Goal: Information Seeking & Learning: Learn about a topic

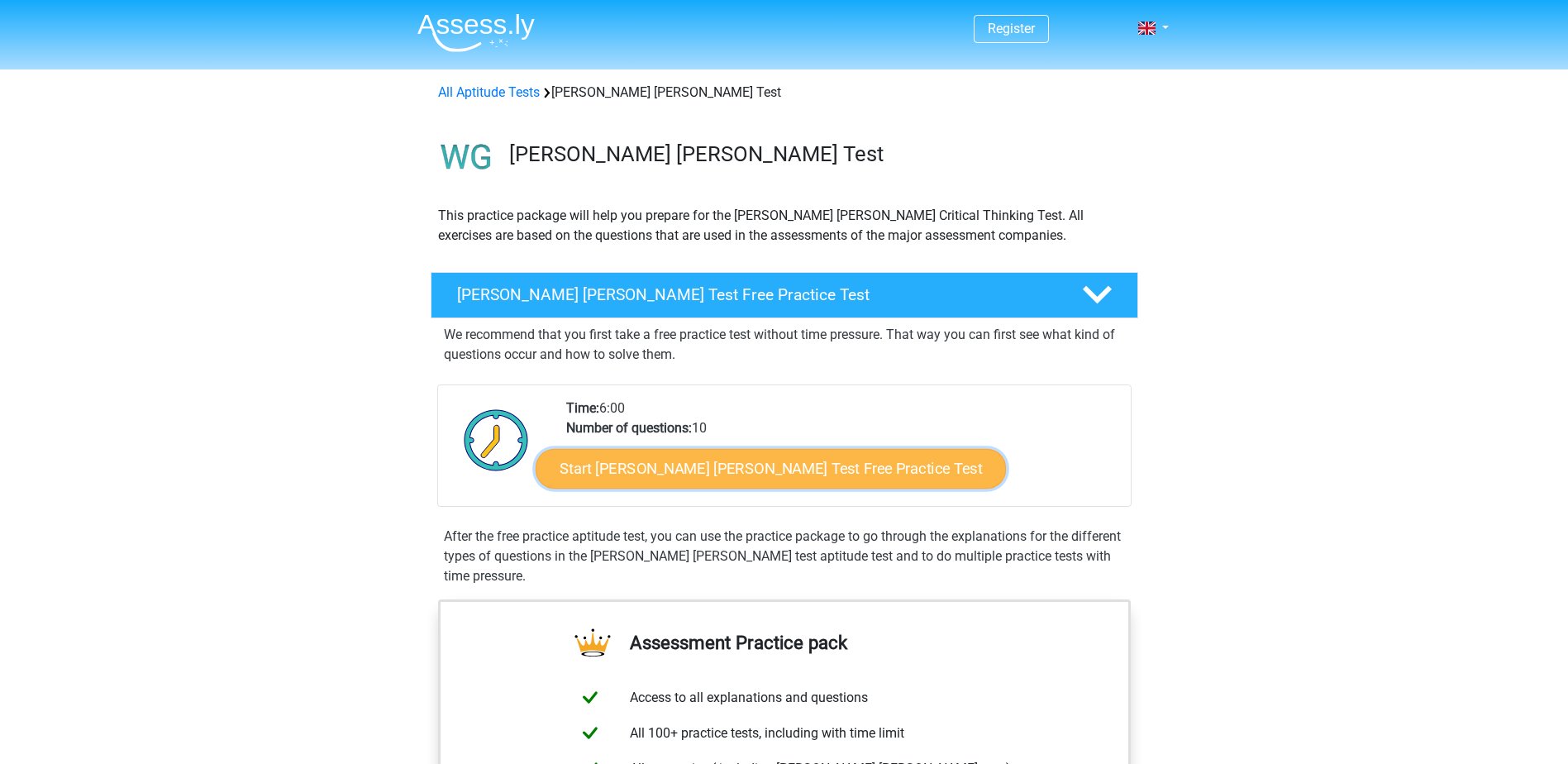
click at [756, 481] on link "Start Watson Glaser Test Free Practice Test" at bounding box center [771, 469] width 470 height 40
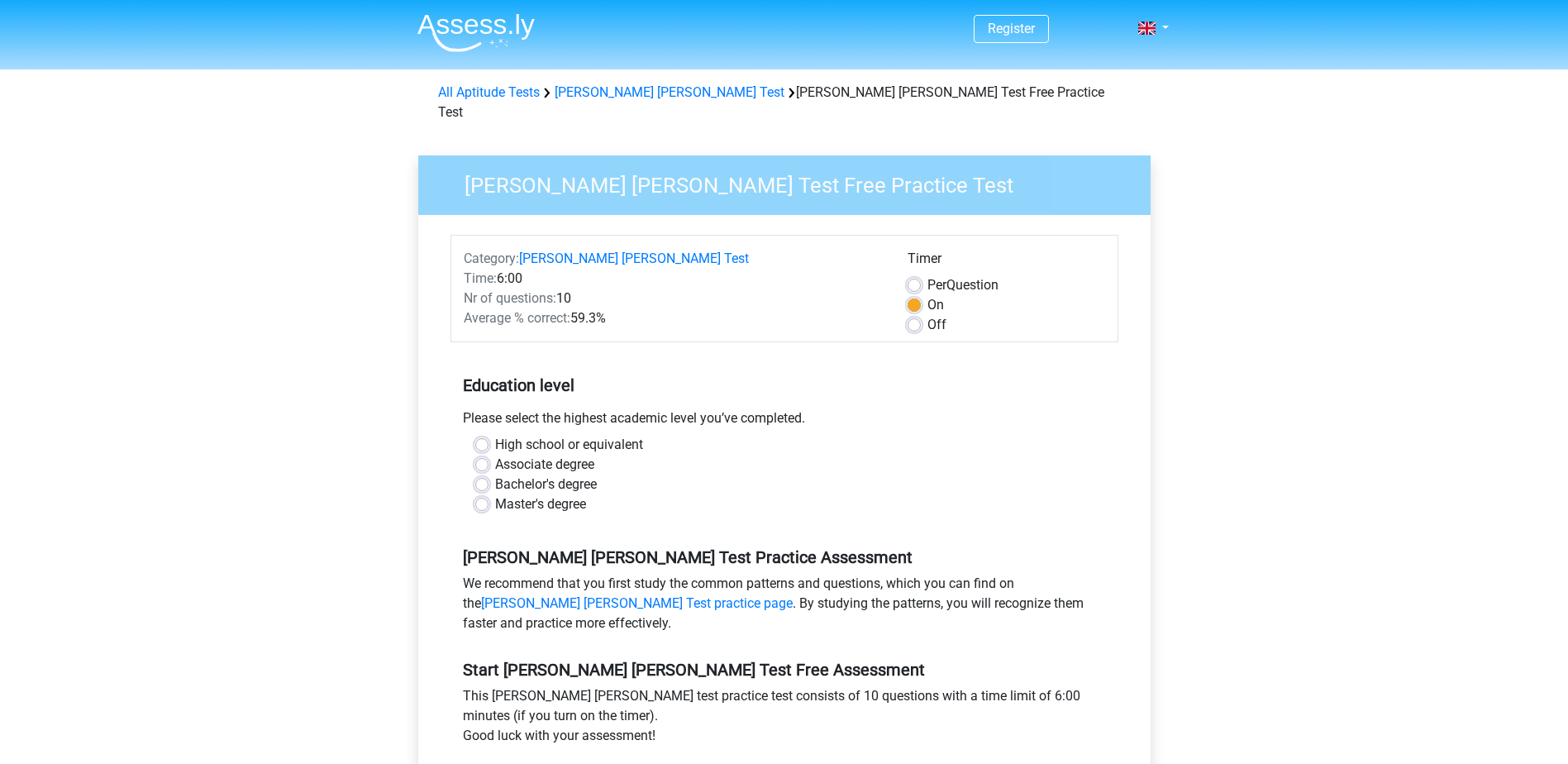
click at [557, 495] on label "Master's degree" at bounding box center [540, 504] width 91 height 20
click at [488, 495] on input "Master's degree" at bounding box center [481, 502] width 13 height 16
radio input "true"
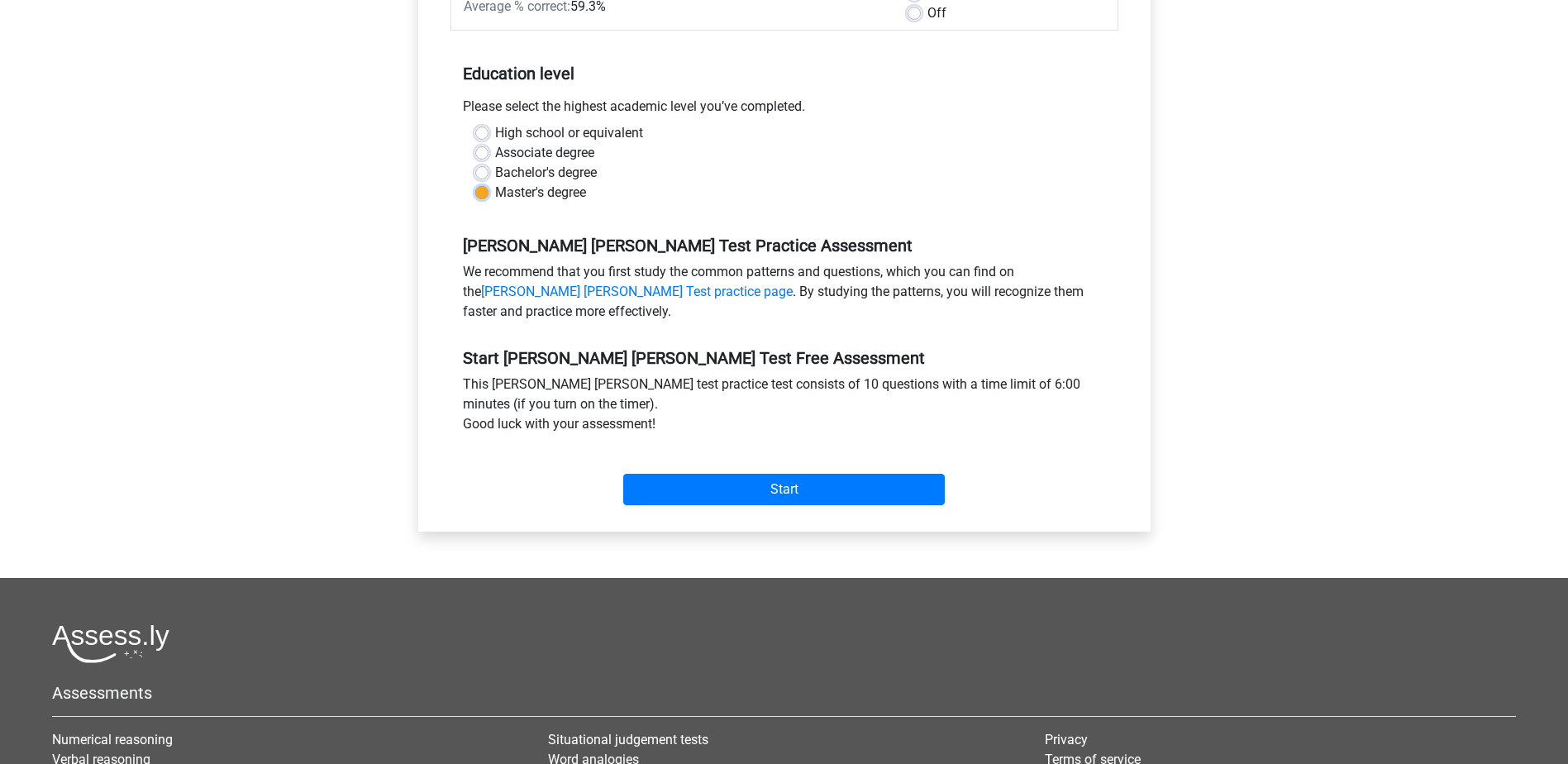
scroll to position [413, 0]
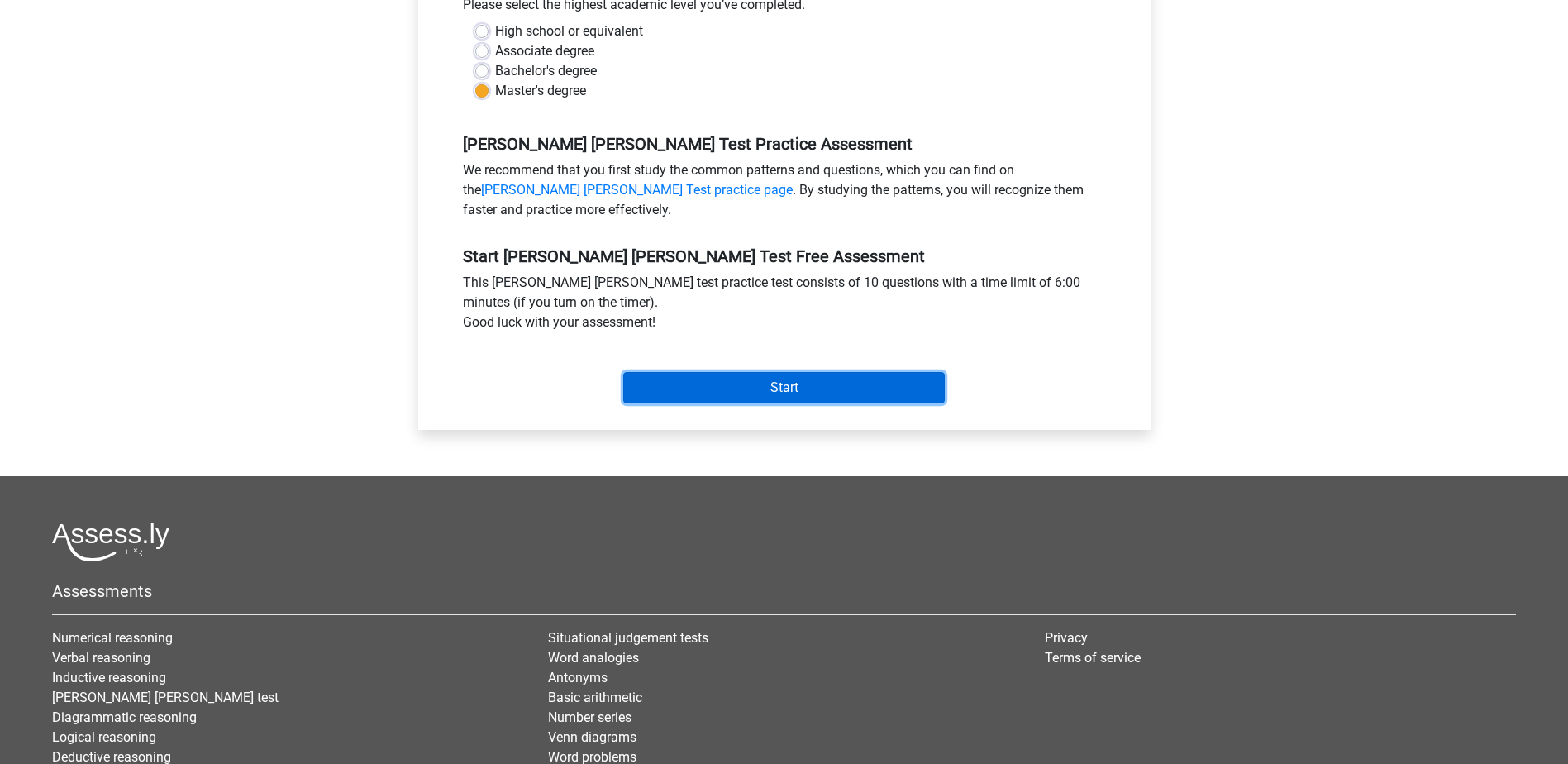
click at [836, 372] on input "Start" at bounding box center [784, 388] width 321 height 31
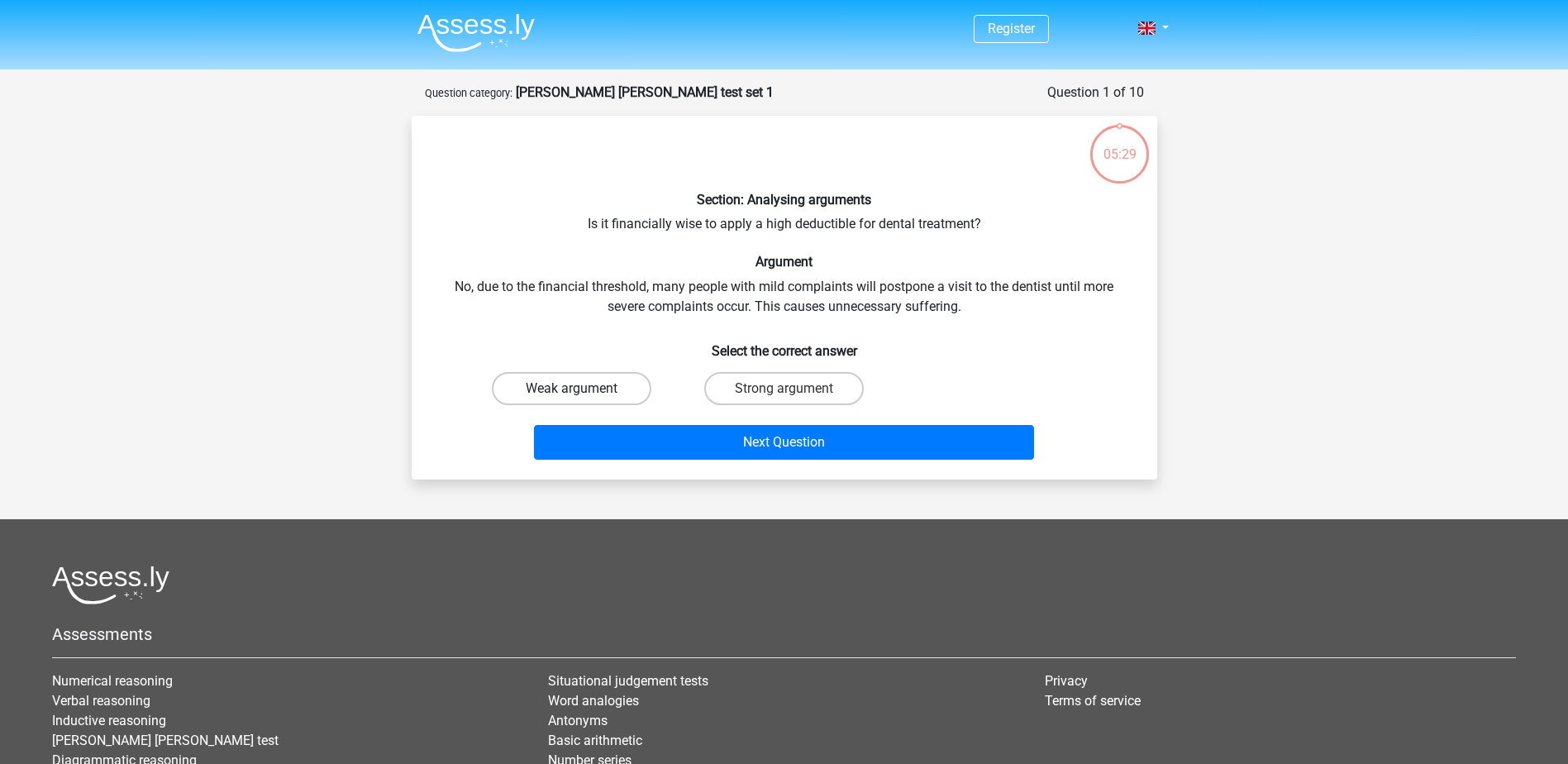
click at [597, 392] on label "Weak argument" at bounding box center [571, 389] width 159 height 33
click at [582, 392] on input "Weak argument" at bounding box center [577, 394] width 10 height 10
radio input "true"
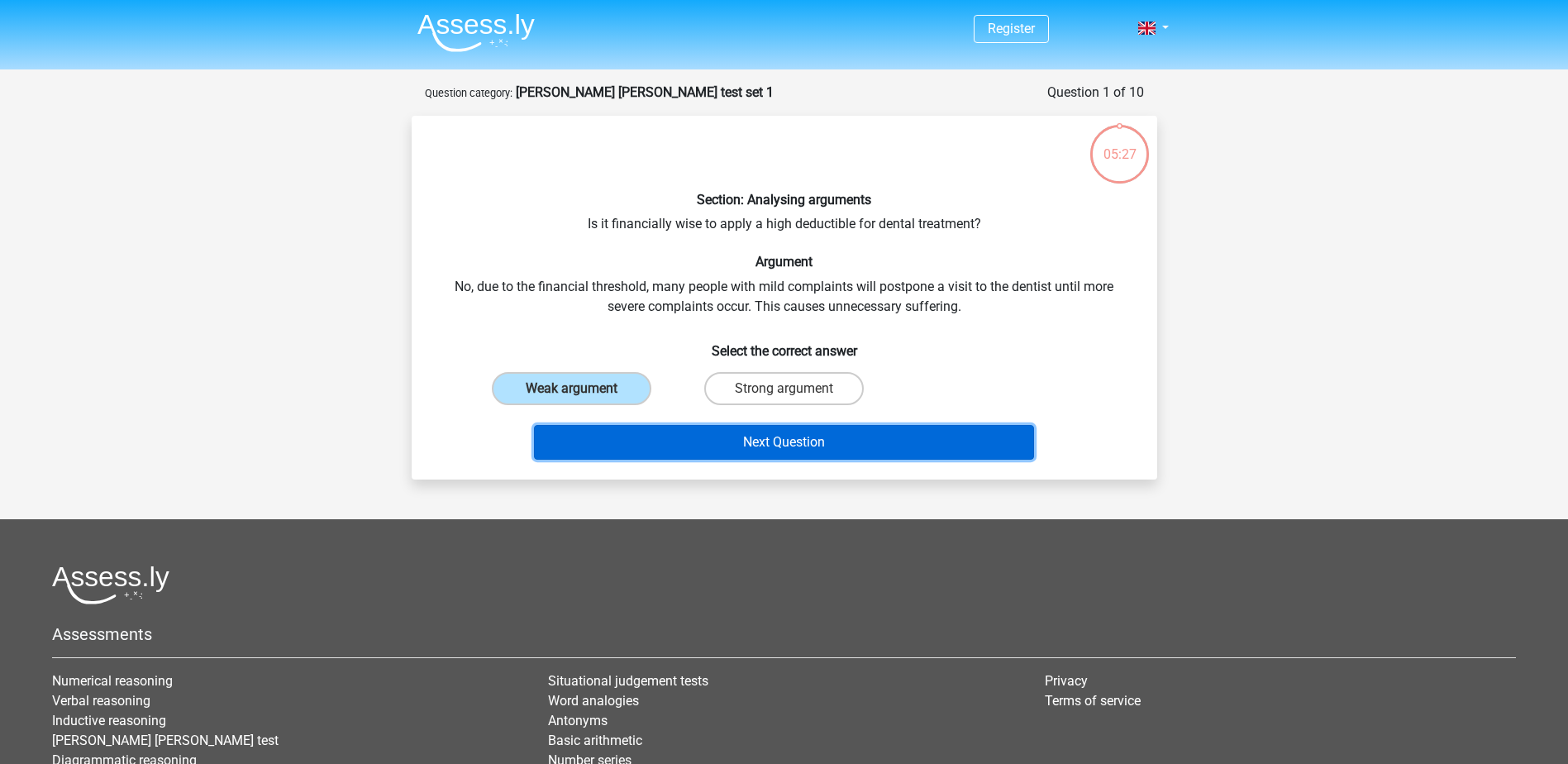
click at [769, 451] on button "Next Question" at bounding box center [784, 443] width 500 height 35
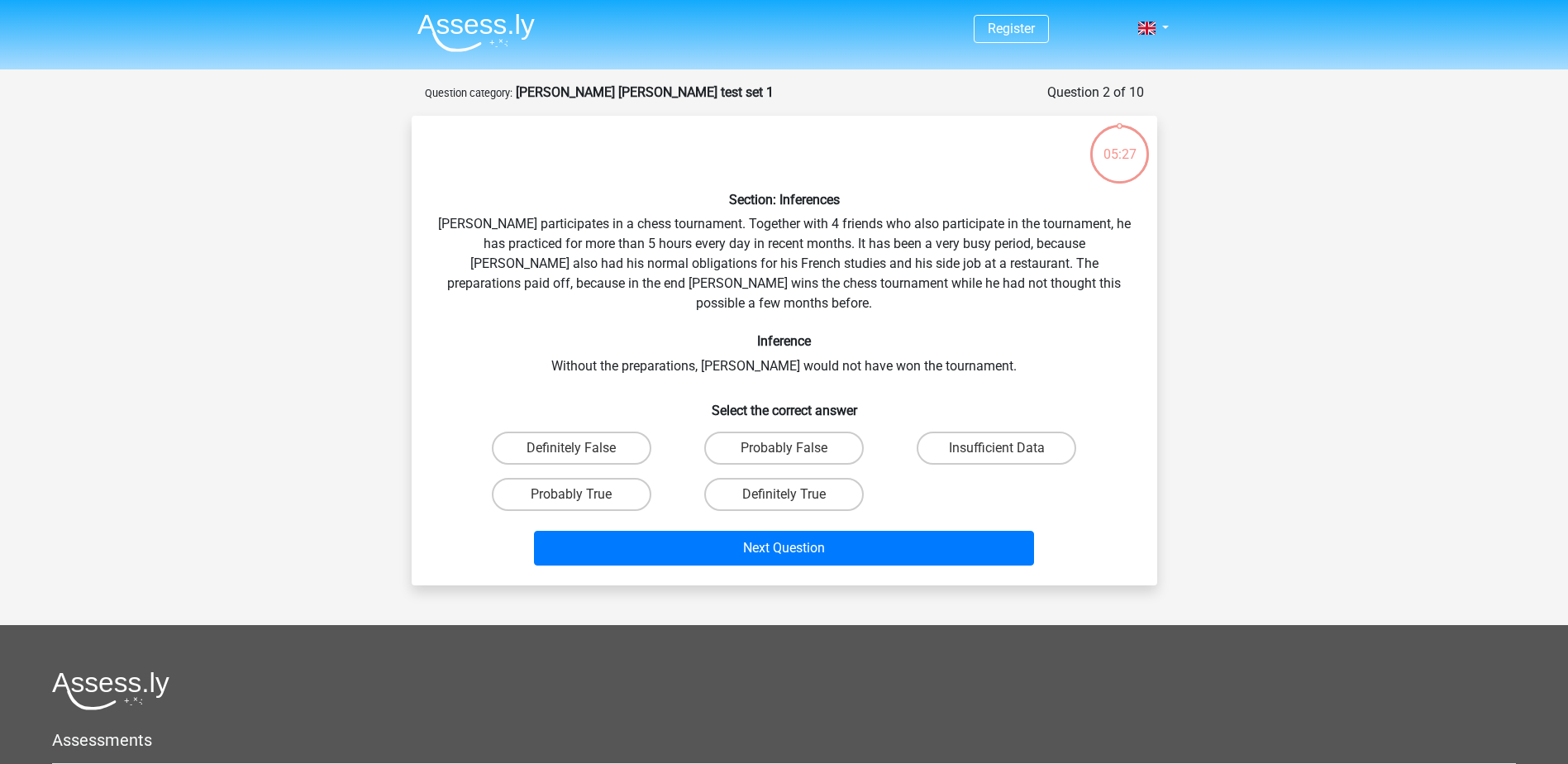
scroll to position [82, 0]
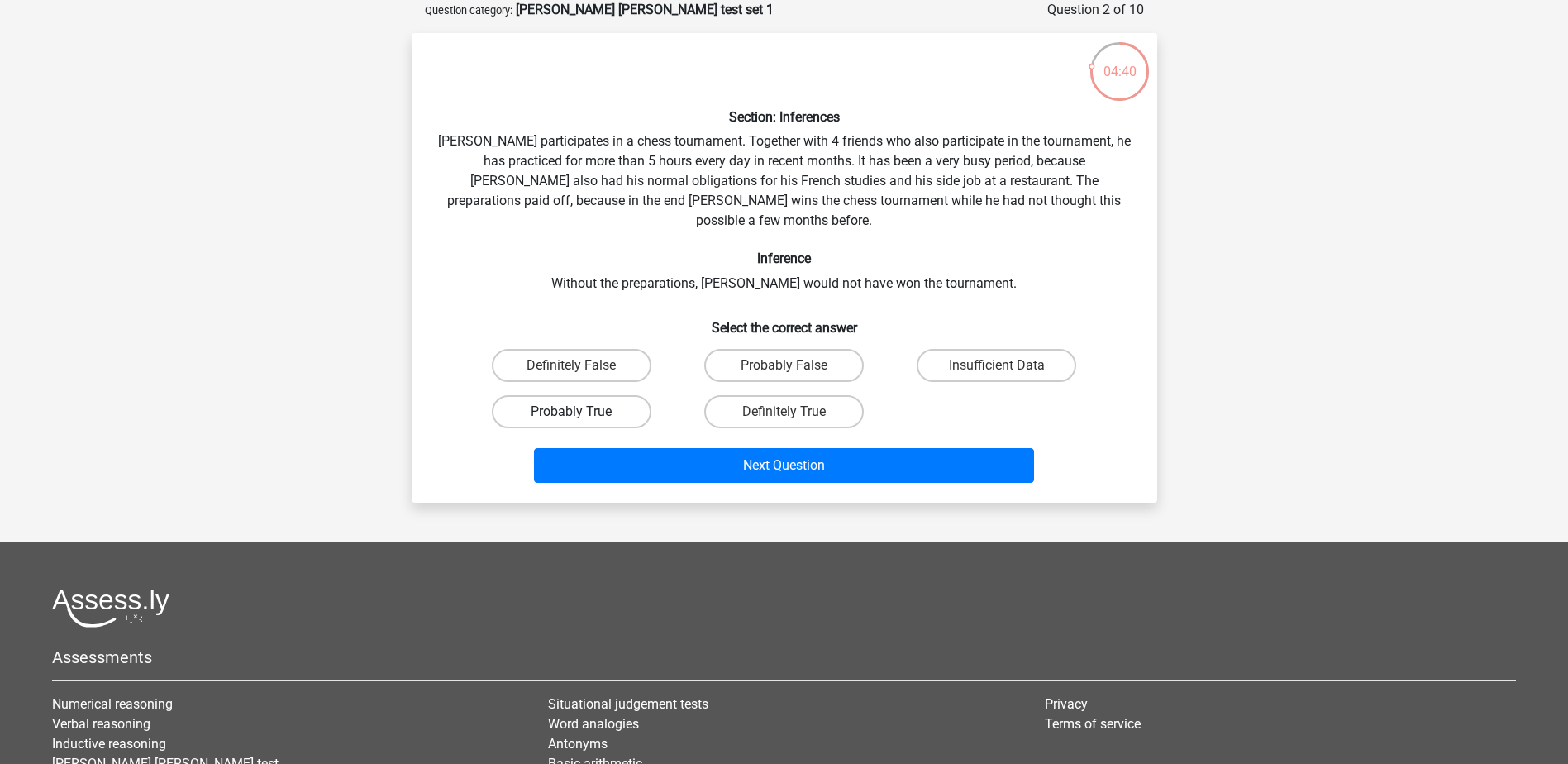
click at [623, 395] on label "Probably True" at bounding box center [571, 411] width 159 height 33
click at [582, 411] on input "Probably True" at bounding box center [577, 417] width 10 height 10
radio input "true"
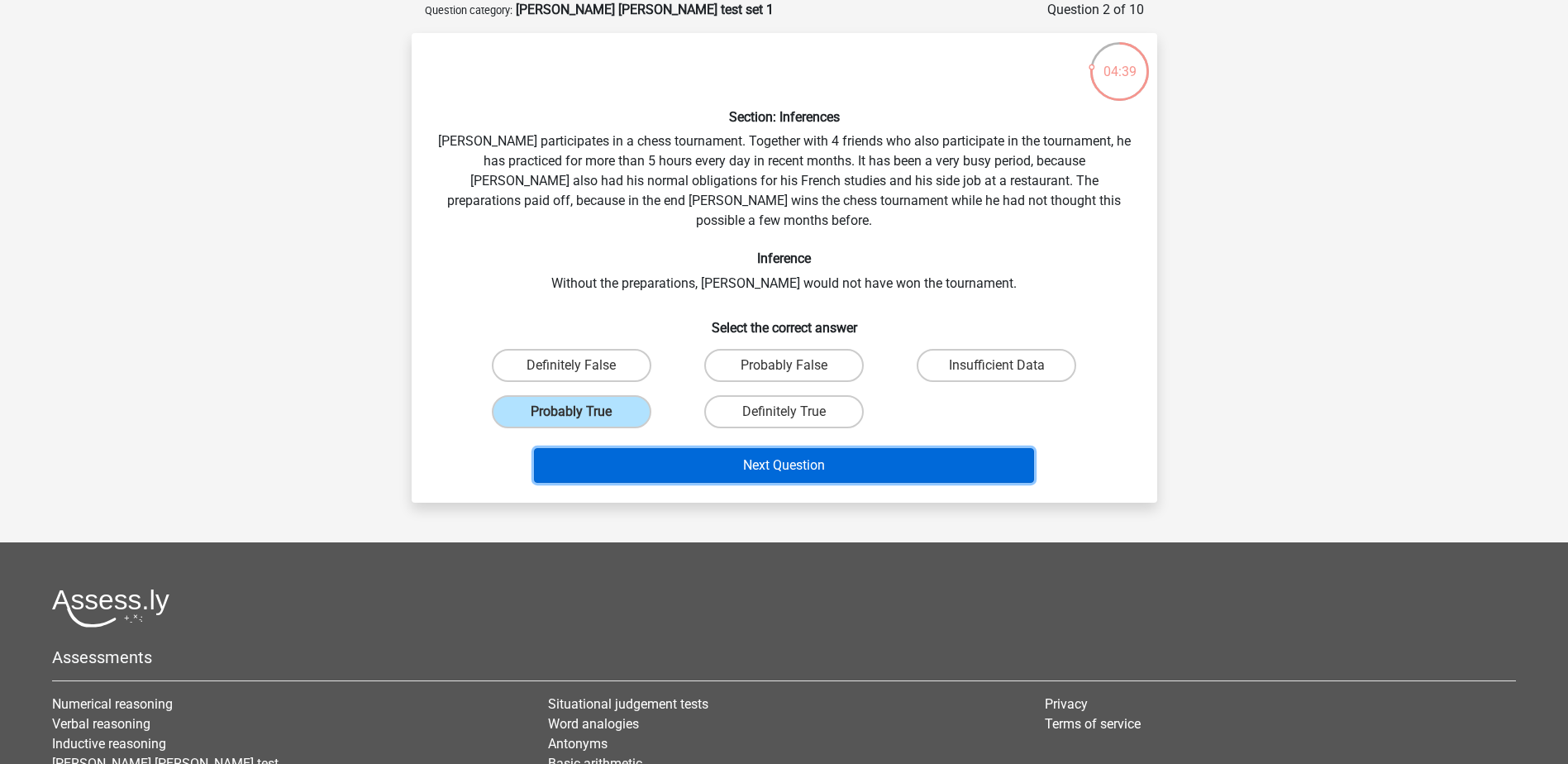
click at [786, 448] on button "Next Question" at bounding box center [784, 465] width 500 height 35
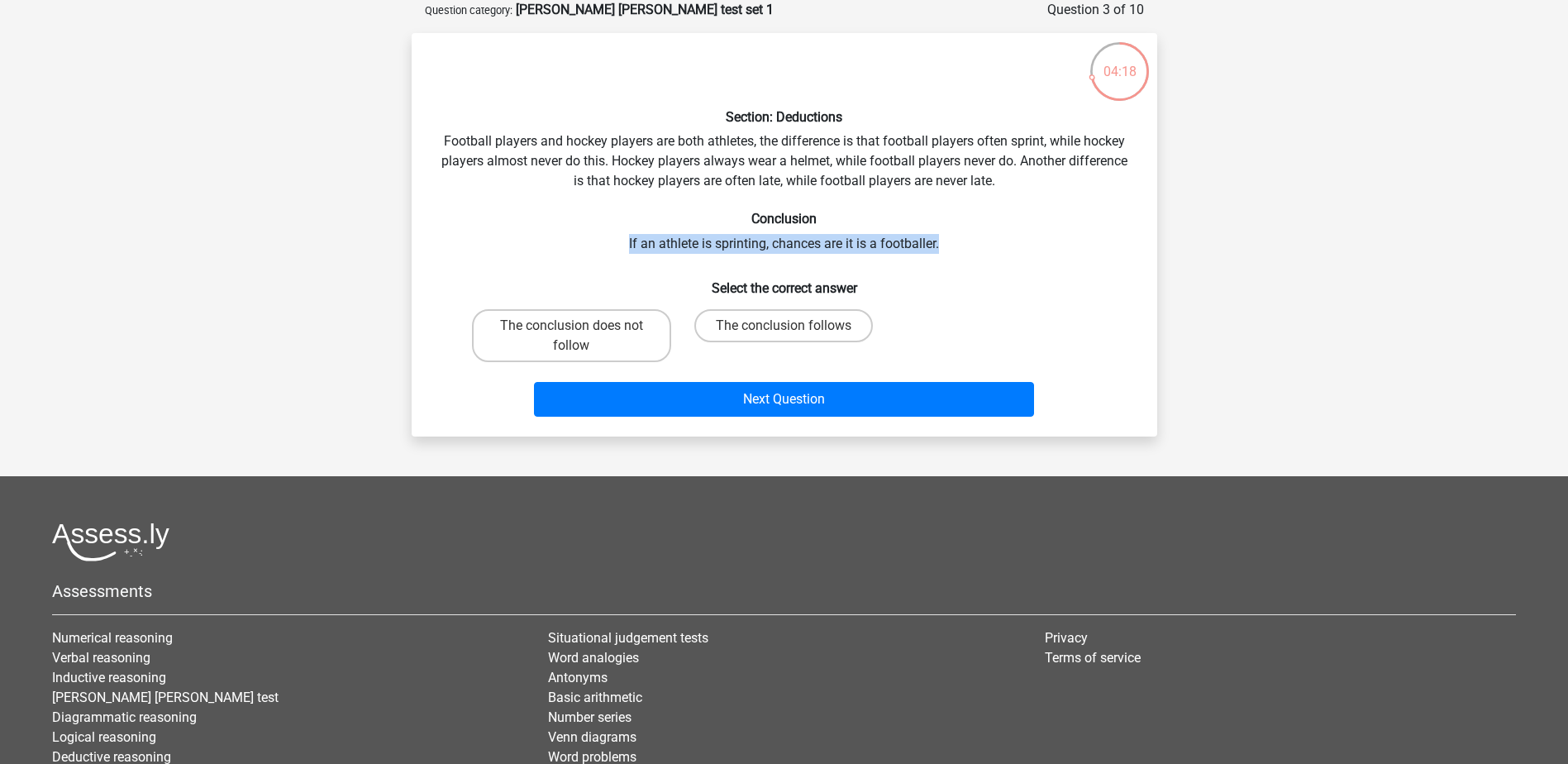
drag, startPoint x: 608, startPoint y: 239, endPoint x: 947, endPoint y: 246, distance: 339.1
click at [947, 246] on div "Section: Deductions Football players and hockey players are both athletes, the …" at bounding box center [784, 234] width 732 height 377
click at [982, 257] on div "Section: Deductions Football players and hockey players are both athletes, the …" at bounding box center [784, 234] width 732 height 377
click at [745, 321] on label "The conclusion follows" at bounding box center [784, 326] width 178 height 33
click at [784, 326] on input "The conclusion follows" at bounding box center [789, 331] width 10 height 10
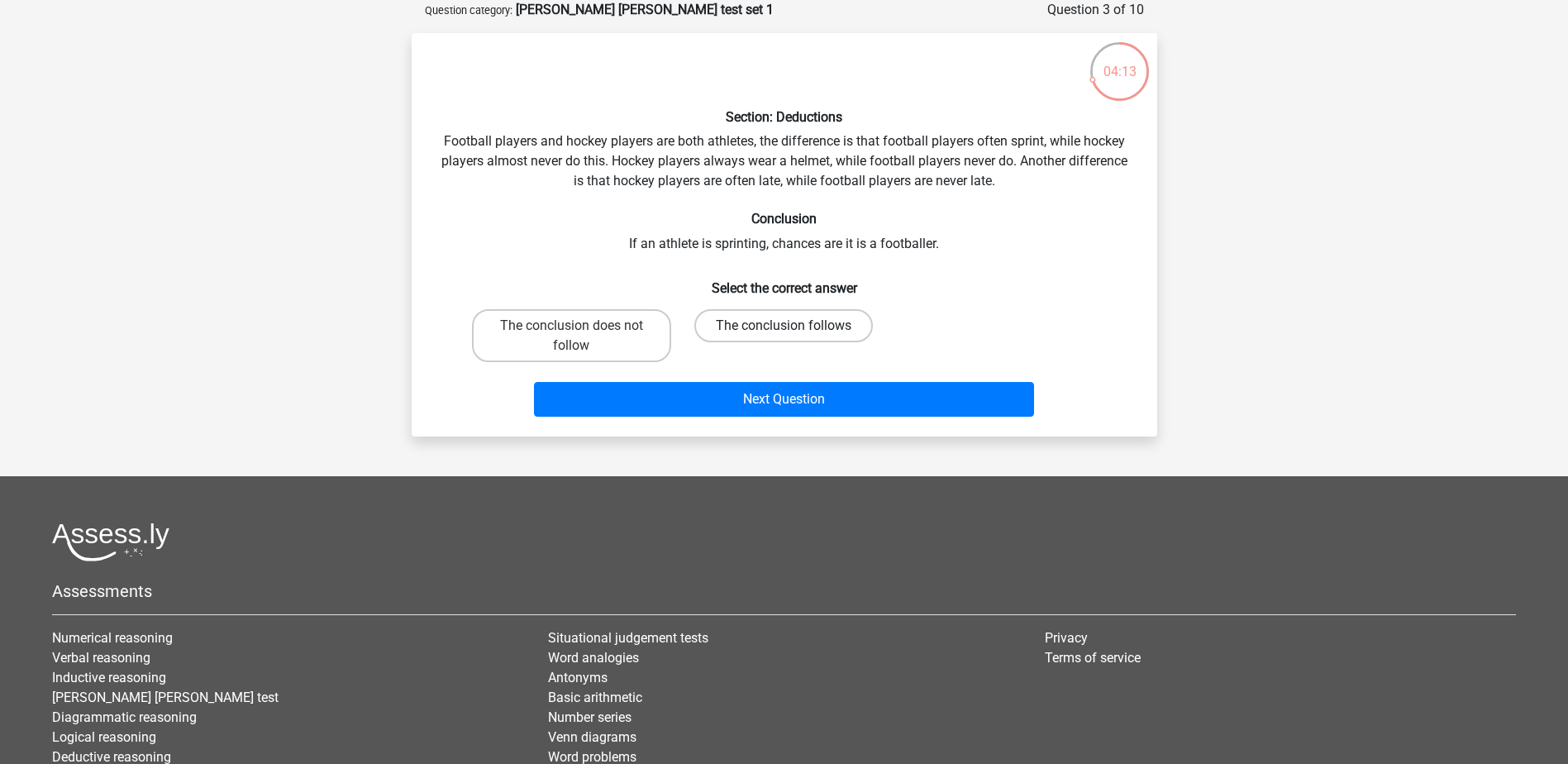
radio input "true"
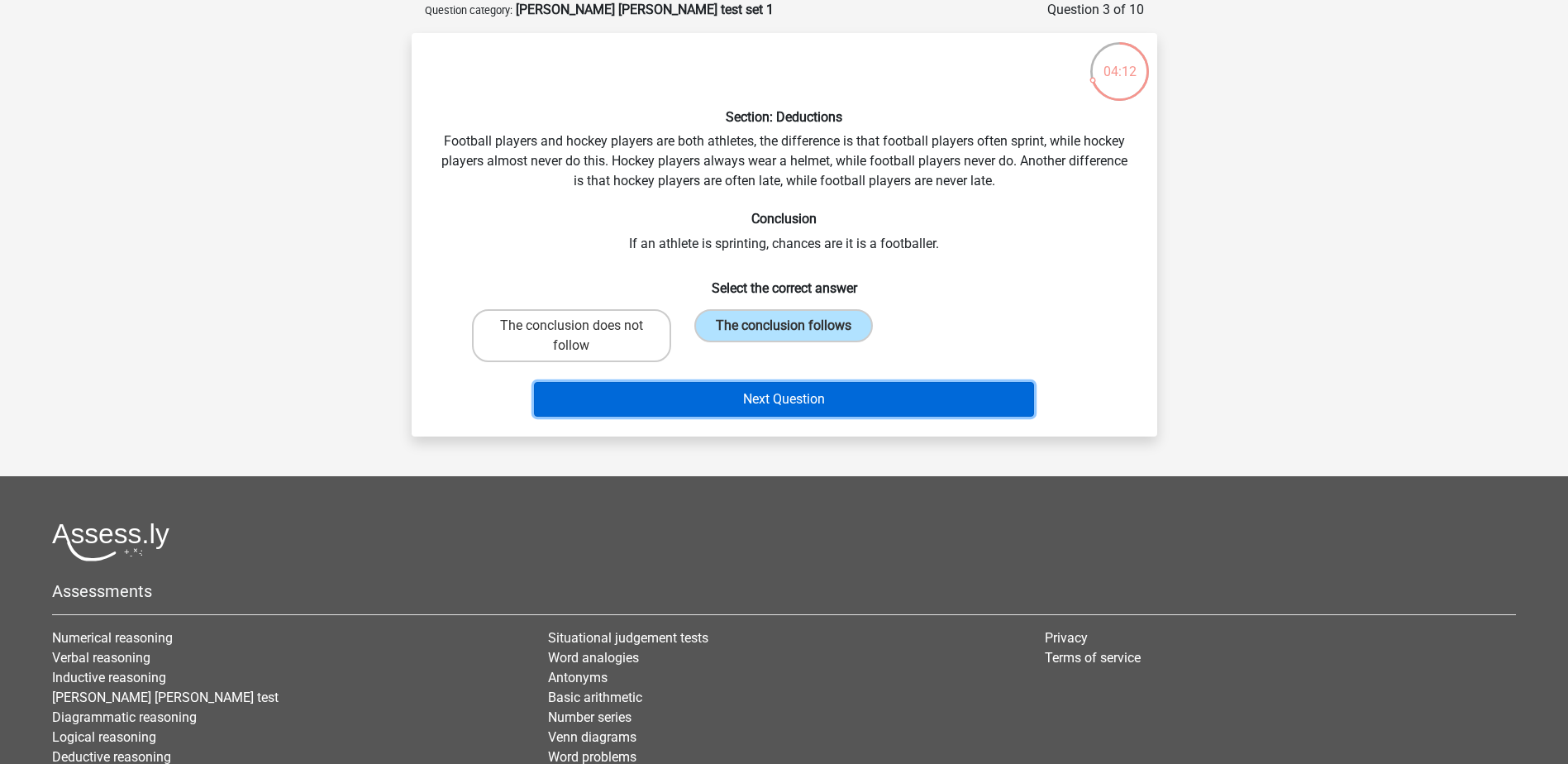
click at [743, 403] on button "Next Question" at bounding box center [784, 399] width 500 height 35
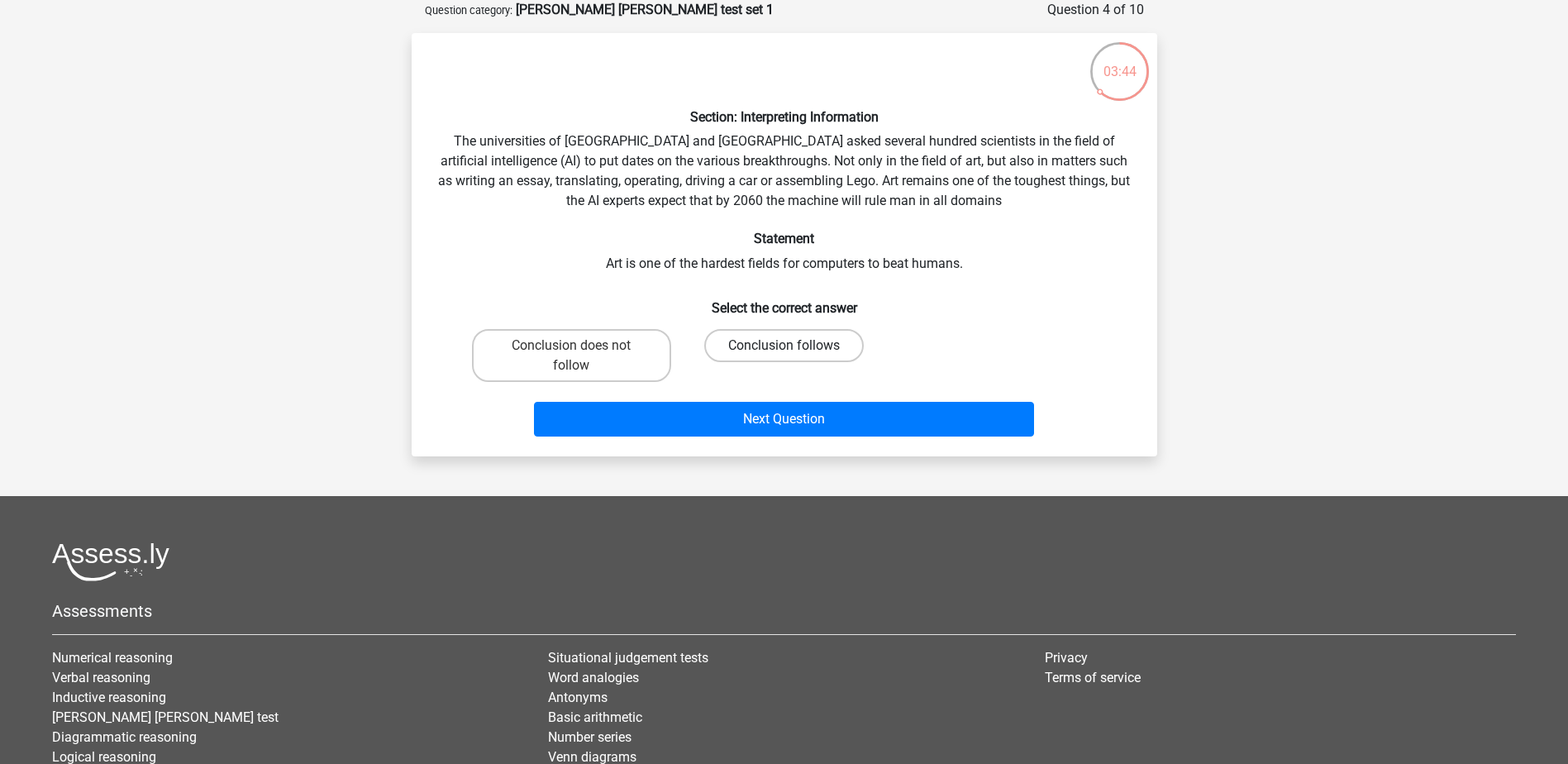
click at [793, 336] on label "Conclusion follows" at bounding box center [784, 346] width 159 height 33
click at [793, 346] on input "Conclusion follows" at bounding box center [789, 351] width 10 height 10
radio input "true"
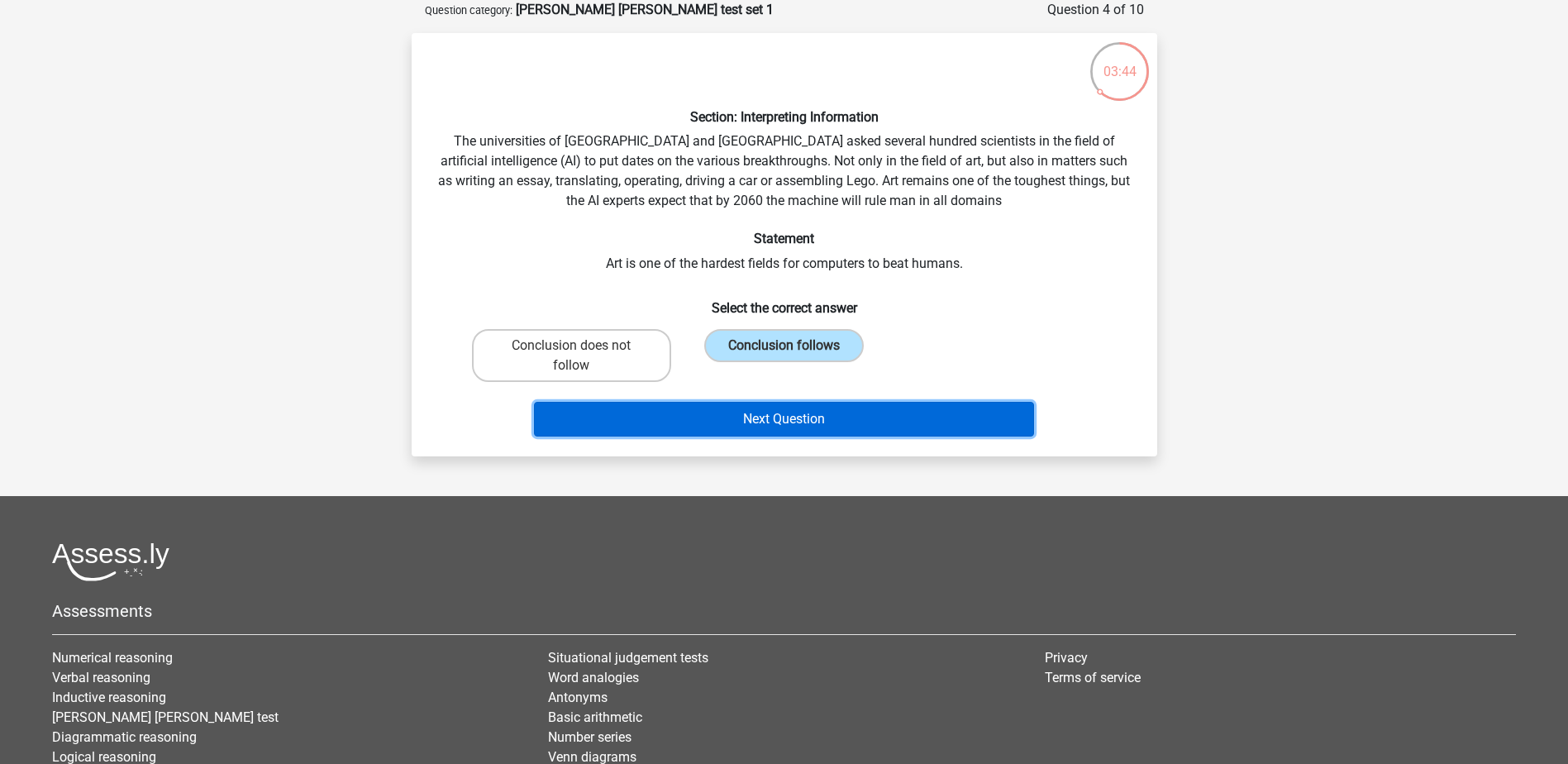
click at [817, 416] on button "Next Question" at bounding box center [784, 419] width 500 height 35
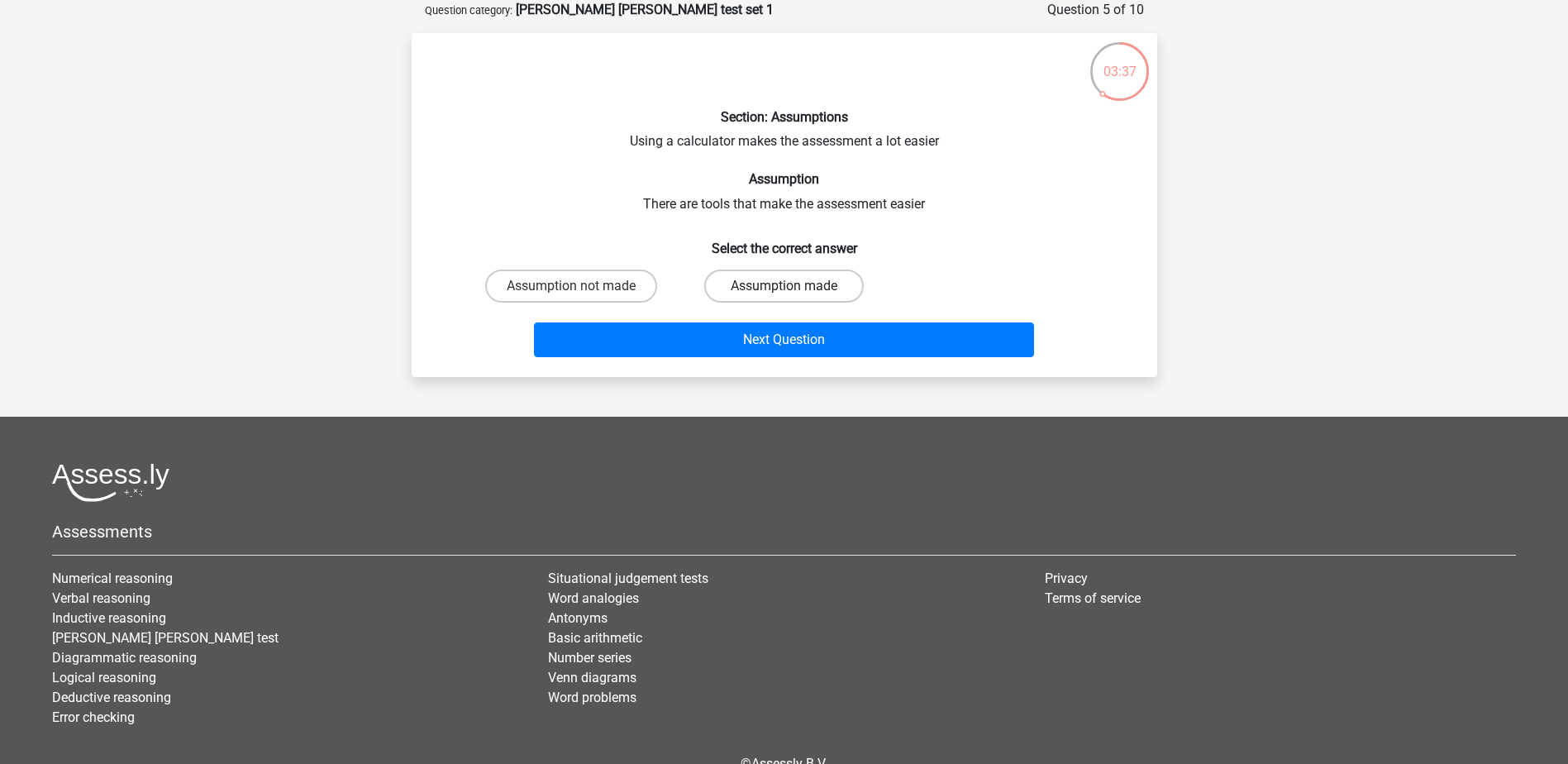
click at [767, 275] on label "Assumption made" at bounding box center [784, 286] width 159 height 33
click at [784, 286] on input "Assumption made" at bounding box center [789, 291] width 10 height 10
radio input "true"
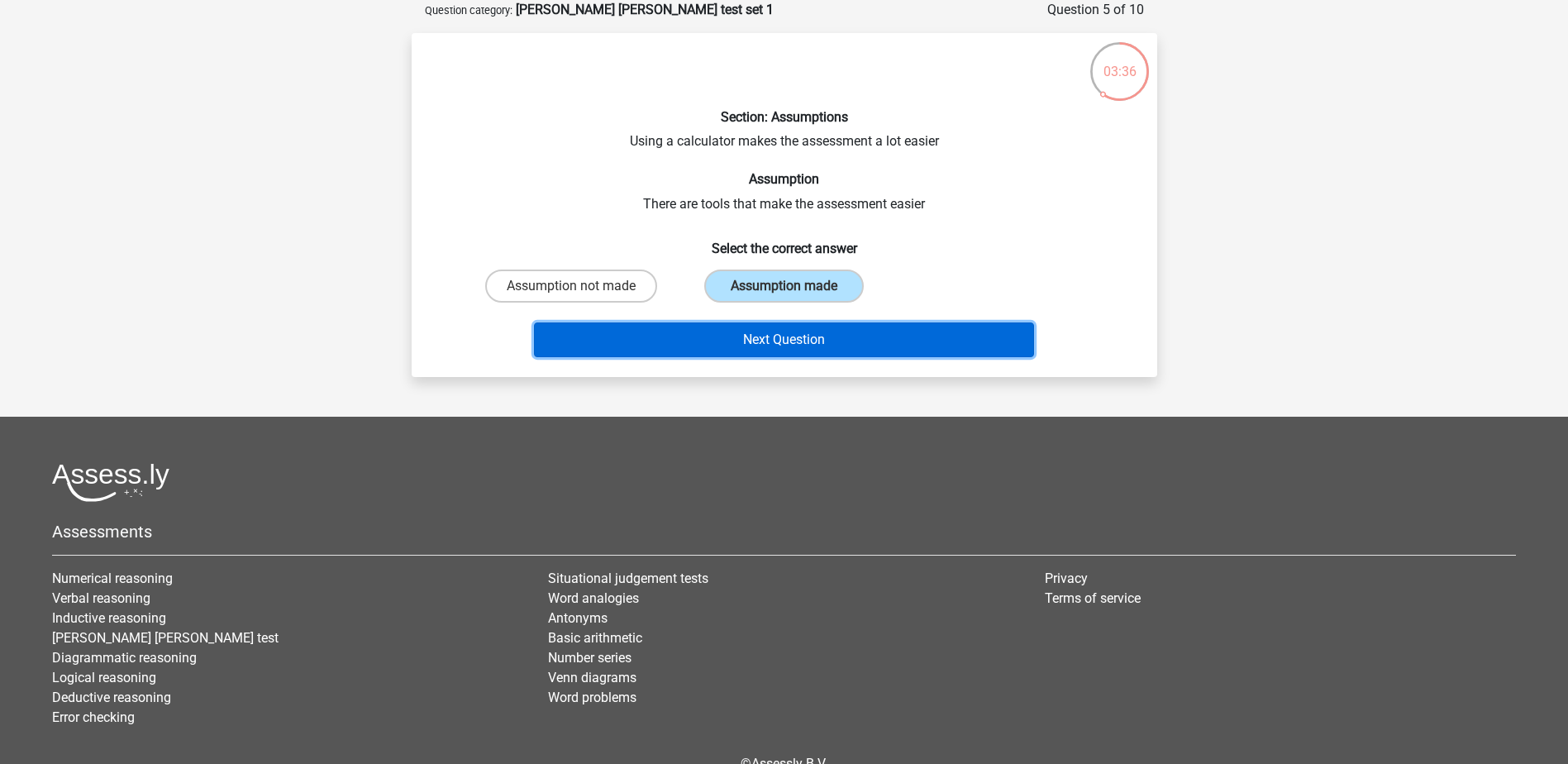
click at [716, 332] on button "Next Question" at bounding box center [784, 340] width 500 height 35
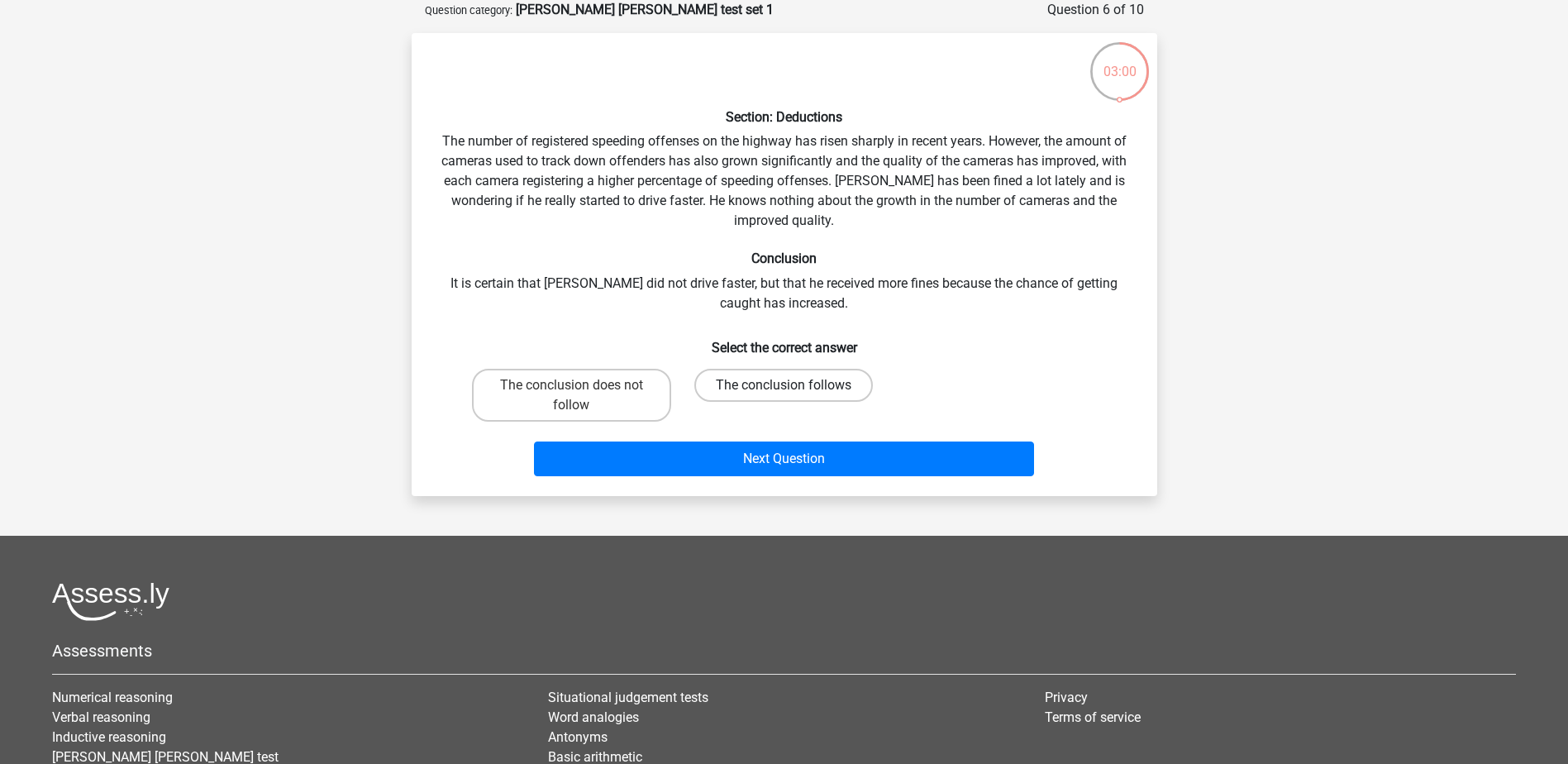
click at [821, 379] on label "The conclusion follows" at bounding box center [784, 385] width 178 height 33
click at [794, 385] on input "The conclusion follows" at bounding box center [789, 391] width 10 height 10
radio input "true"
click at [818, 436] on div "Next Question" at bounding box center [784, 456] width 693 height 55
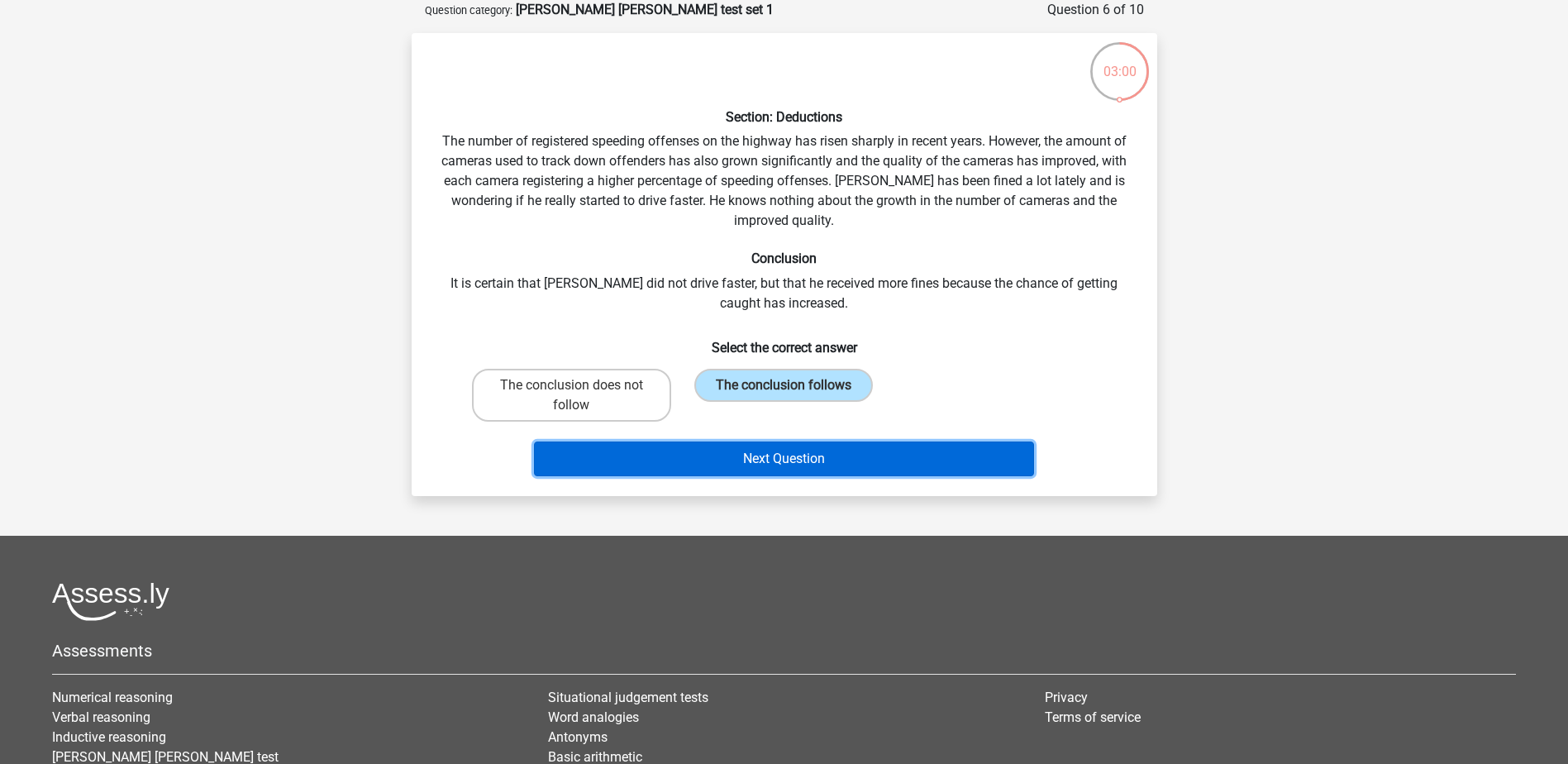
click at [819, 444] on button "Next Question" at bounding box center [784, 459] width 500 height 35
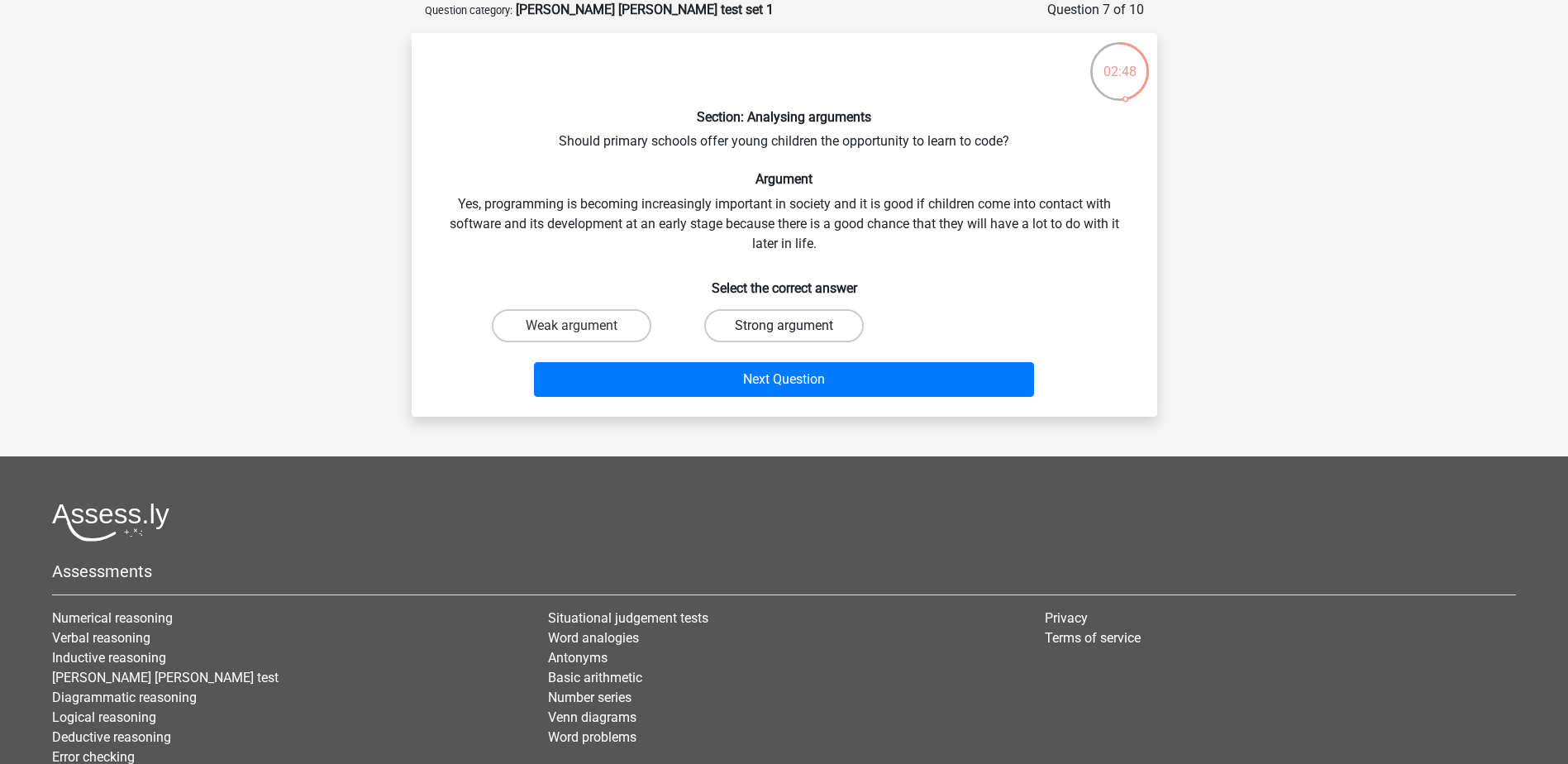
drag, startPoint x: 762, startPoint y: 311, endPoint x: 771, endPoint y: 321, distance: 13.5
click at [762, 311] on label "Strong argument" at bounding box center [784, 326] width 159 height 33
click at [784, 326] on input "Strong argument" at bounding box center [789, 331] width 10 height 10
radio input "true"
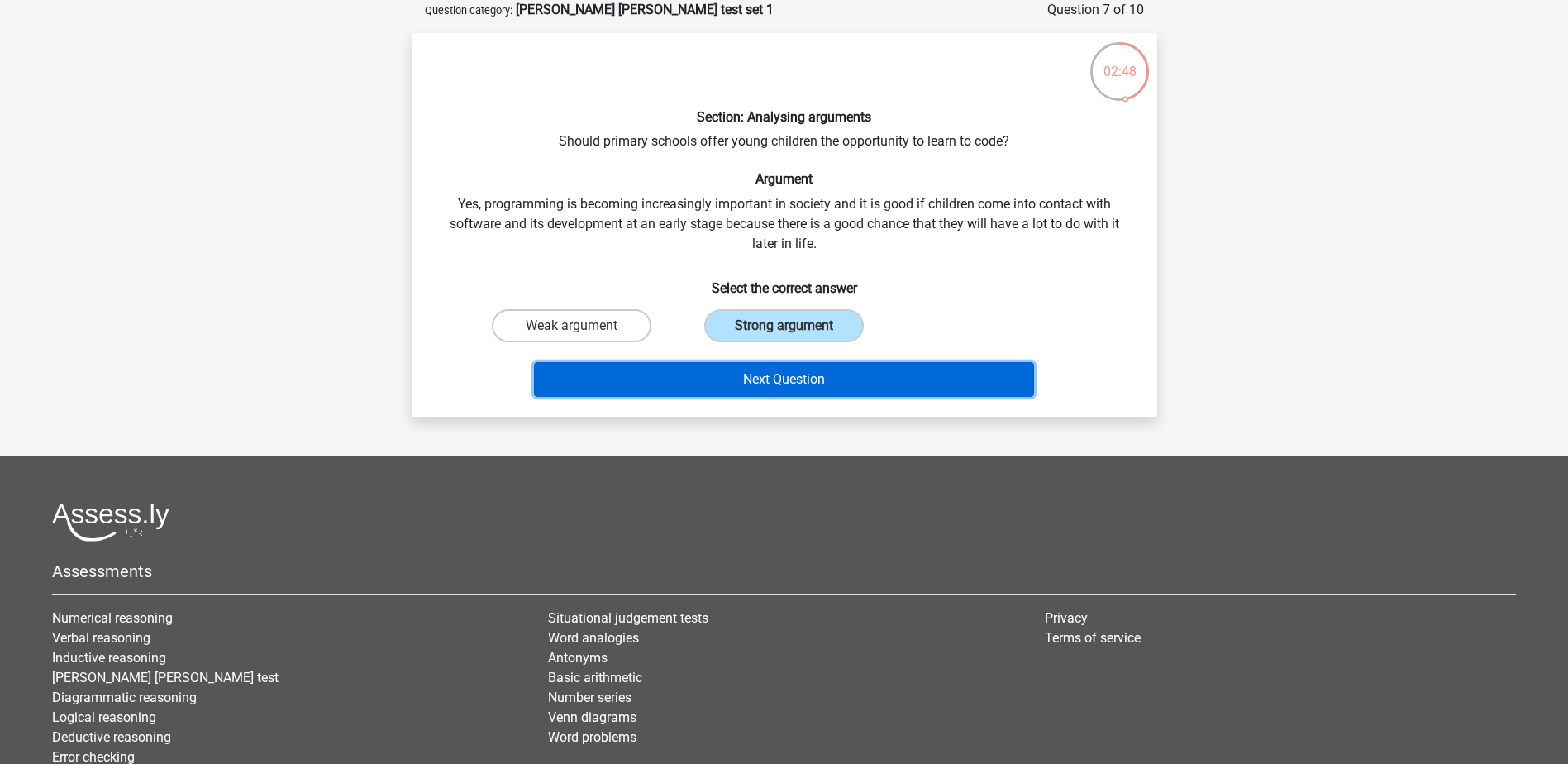
click at [793, 383] on button "Next Question" at bounding box center [784, 379] width 500 height 35
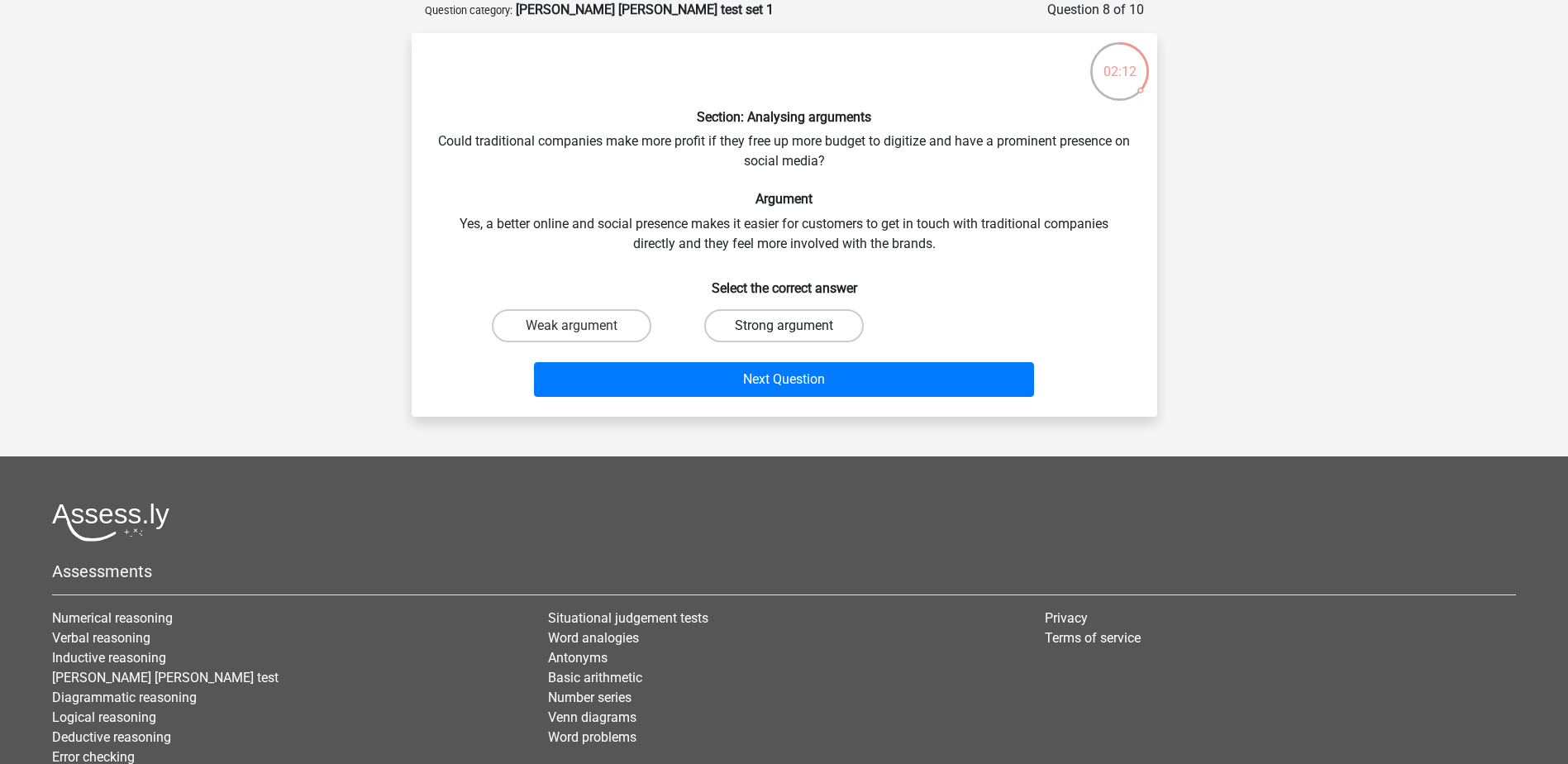
click at [775, 321] on label "Strong argument" at bounding box center [784, 326] width 159 height 33
click at [784, 326] on input "Strong argument" at bounding box center [789, 331] width 10 height 10
radio input "true"
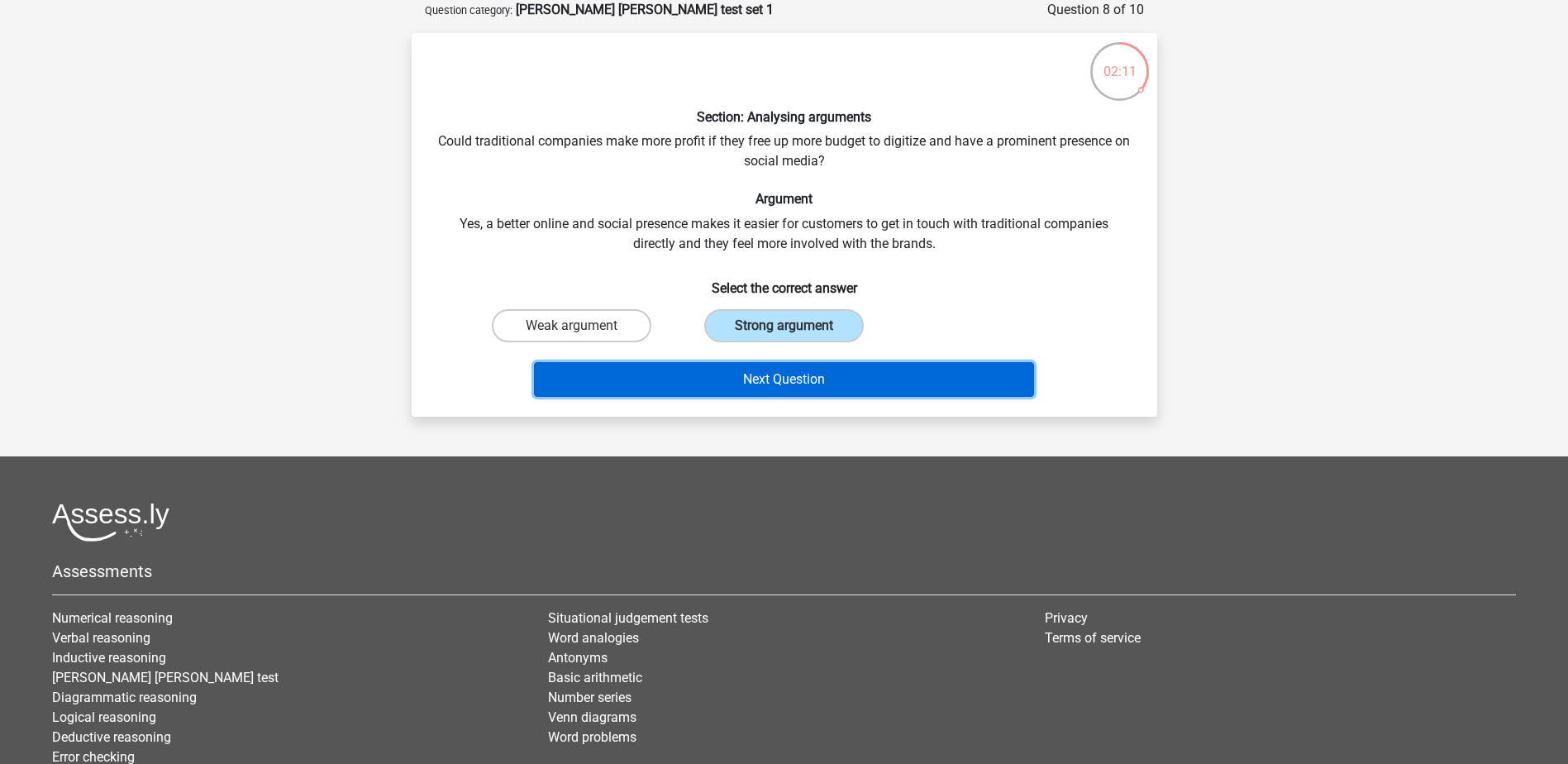
click at [816, 366] on button "Next Question" at bounding box center [784, 379] width 500 height 35
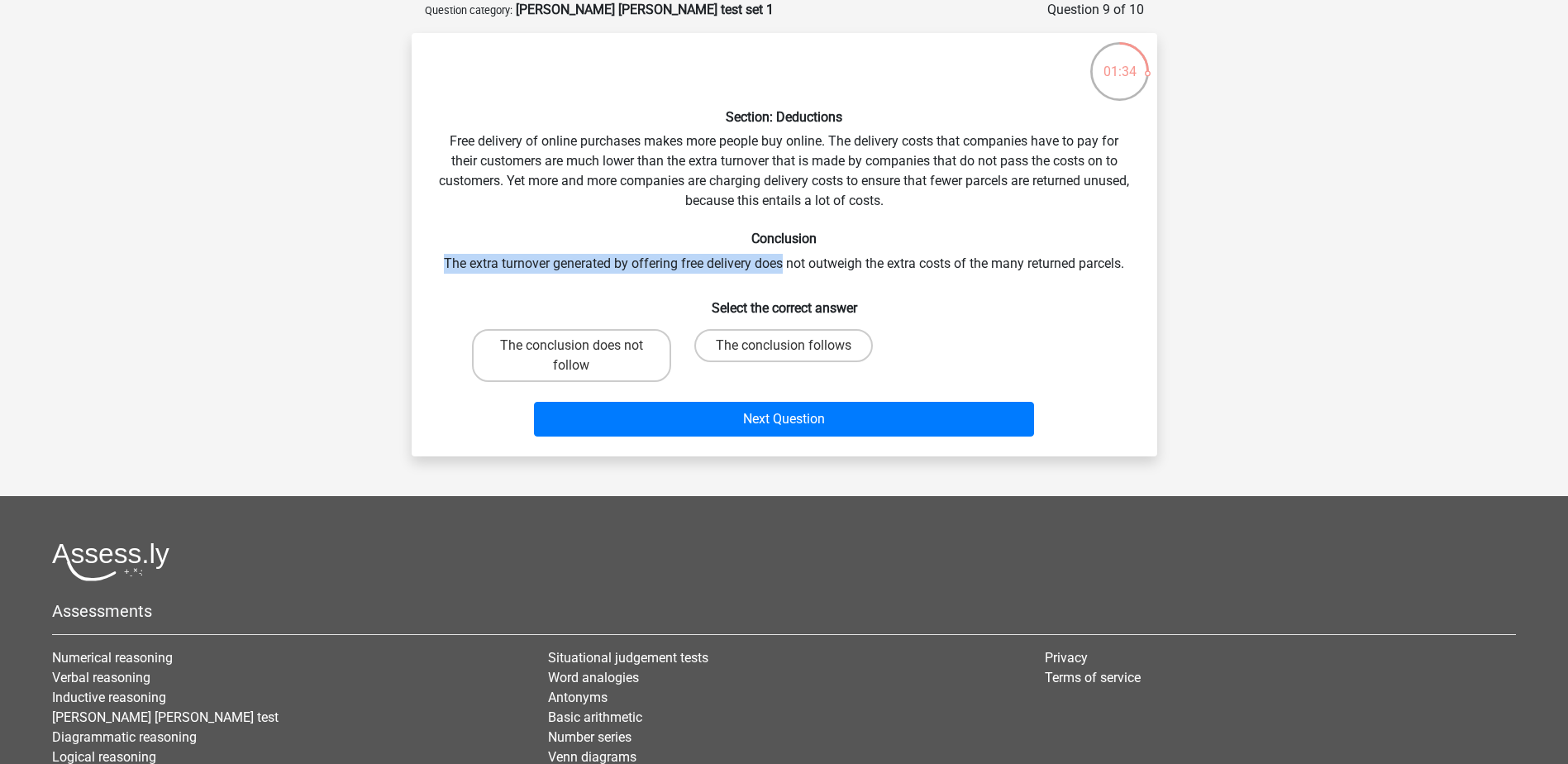
drag, startPoint x: 449, startPoint y: 262, endPoint x: 782, endPoint y: 269, distance: 333.1
click at [782, 269] on div "Section: Deductions Free delivery of online purchases makes more people buy onl…" at bounding box center [784, 244] width 732 height 397
click at [557, 349] on label "The conclusion does not follow" at bounding box center [571, 355] width 199 height 53
click at [571, 349] on input "The conclusion does not follow" at bounding box center [577, 351] width 10 height 10
radio input "true"
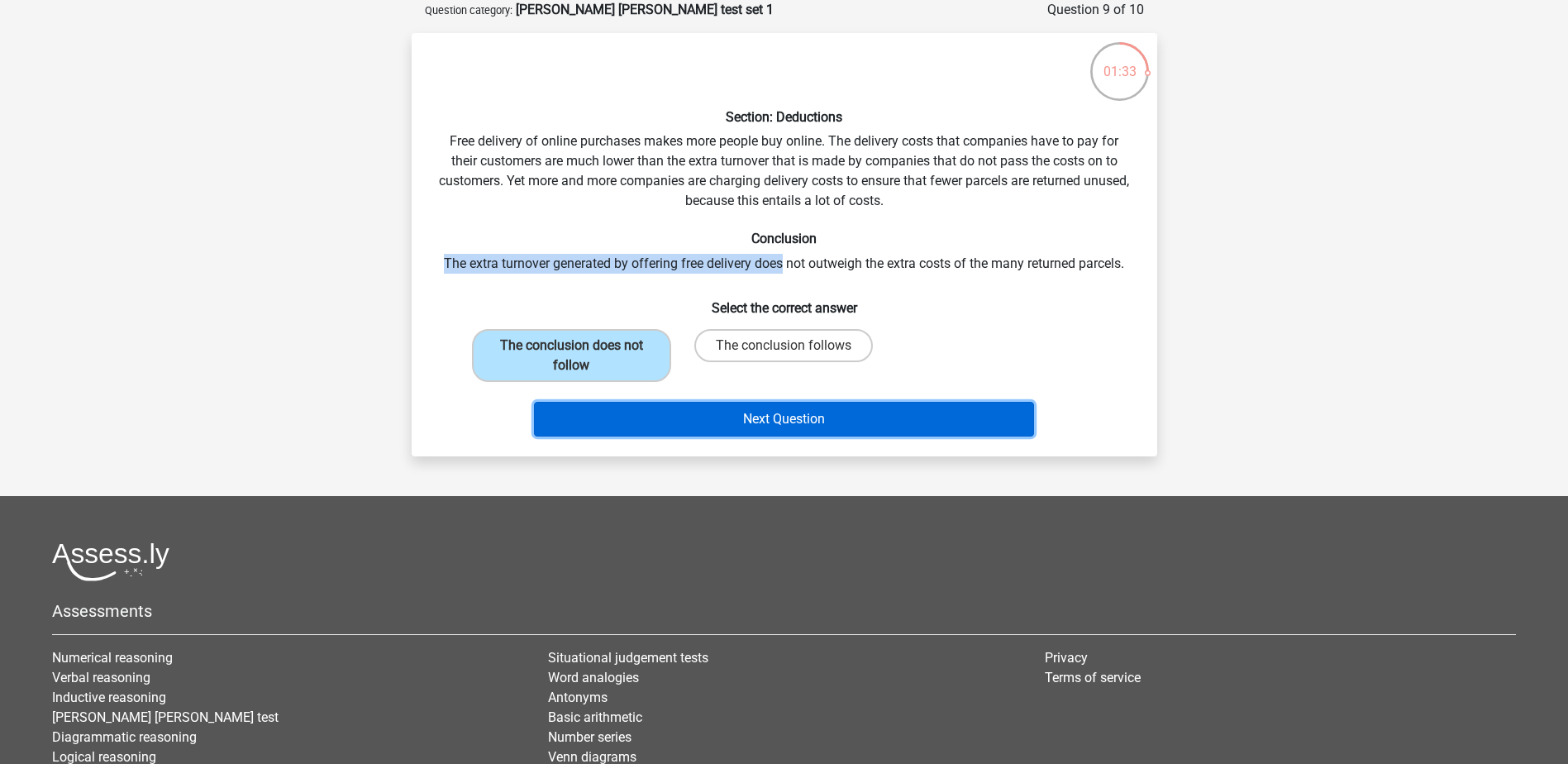
click at [733, 422] on button "Next Question" at bounding box center [784, 419] width 500 height 35
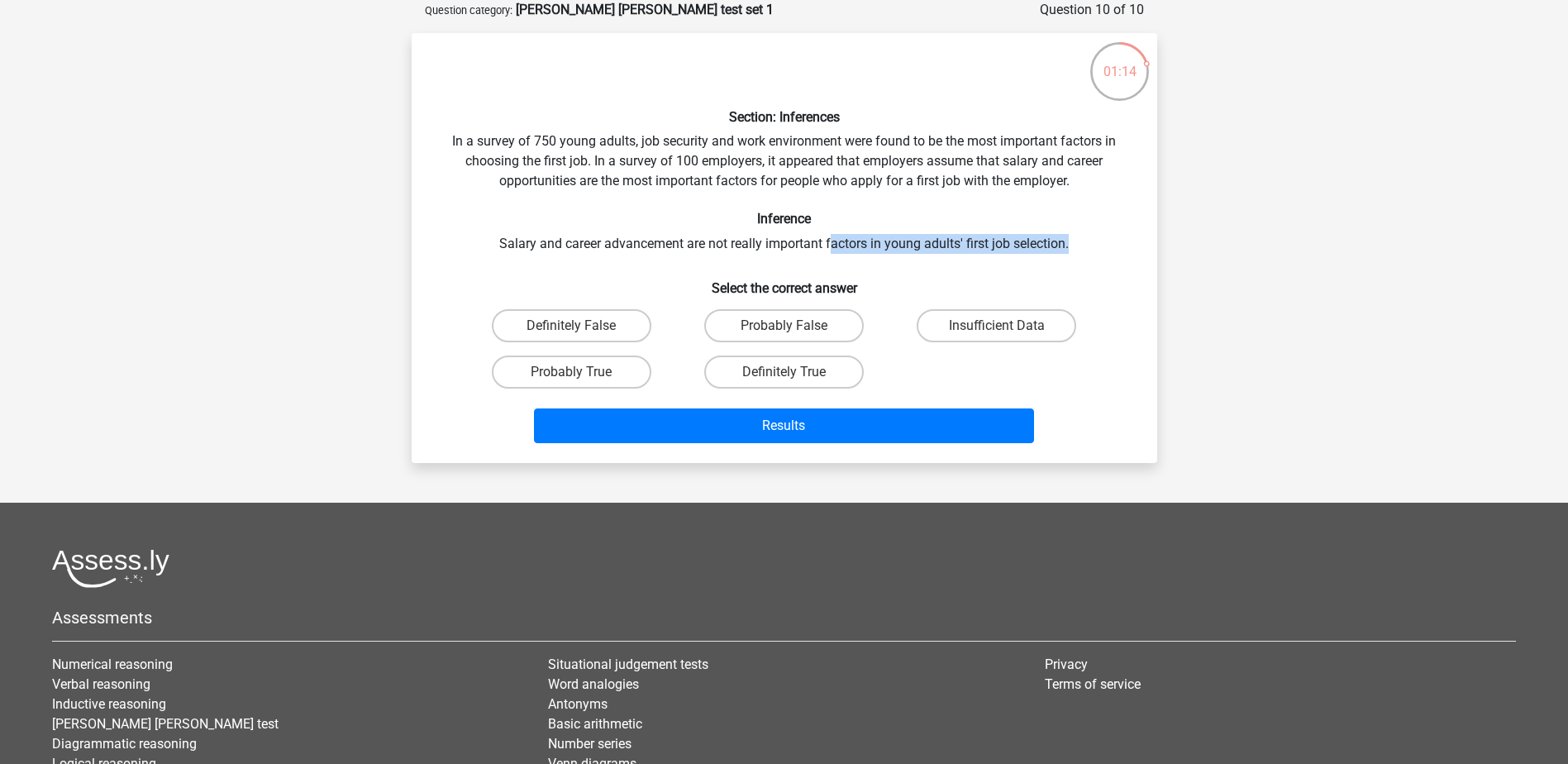
drag, startPoint x: 829, startPoint y: 245, endPoint x: 1081, endPoint y: 242, distance: 252.0
click at [1081, 242] on div "Section: Inferences In a survey of 750 young adults, job security and work envi…" at bounding box center [784, 248] width 732 height 404
drag, startPoint x: 1081, startPoint y: 242, endPoint x: 984, endPoint y: 155, distance: 130.3
click at [984, 155] on div "Section: Inferences In a survey of 750 young adults, job security and work envi…" at bounding box center [784, 248] width 732 height 404
drag, startPoint x: 687, startPoint y: 138, endPoint x: 815, endPoint y: 137, distance: 128.0
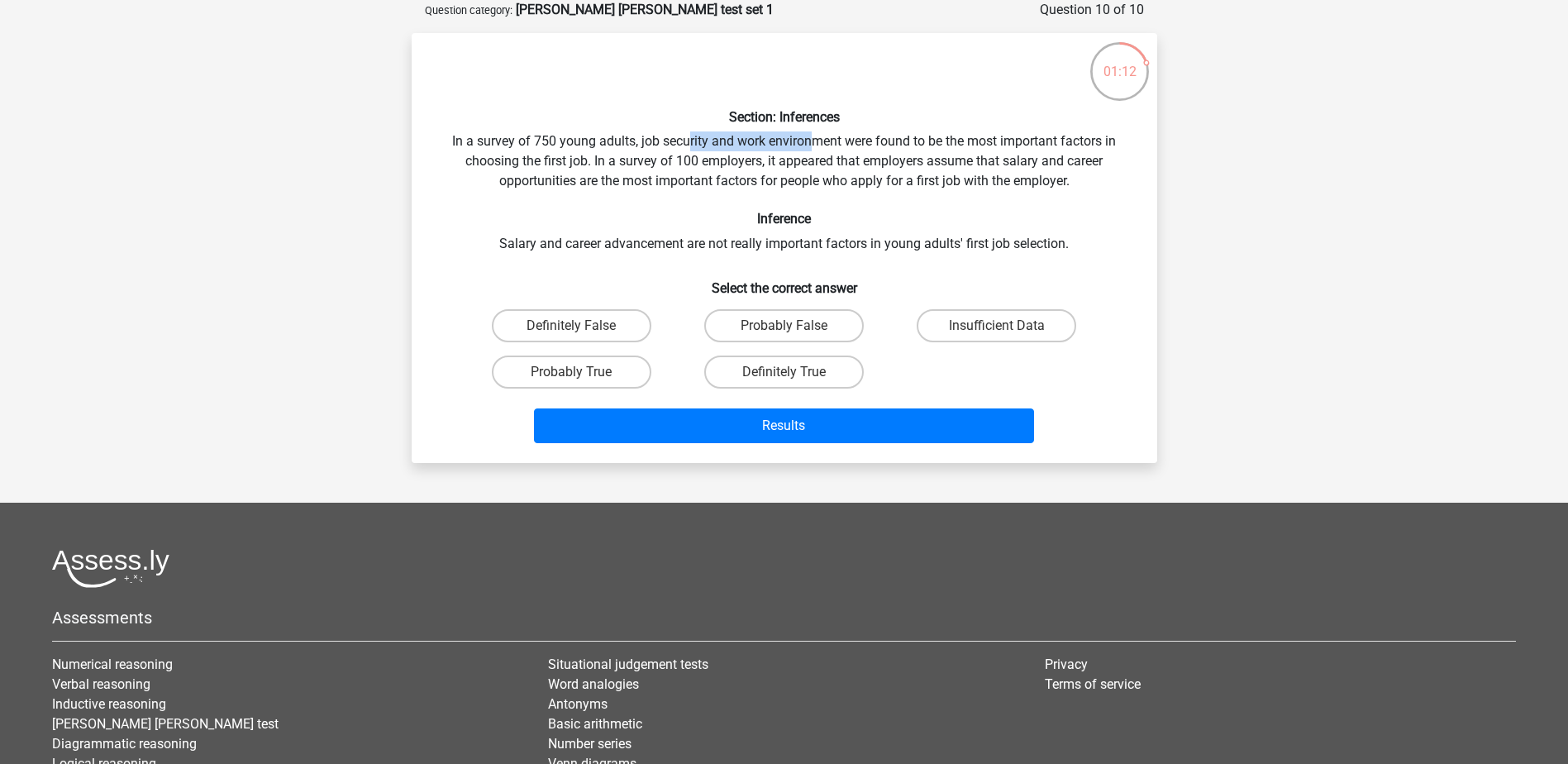
click at [815, 137] on div "Section: Inferences In a survey of 750 young adults, job security and work envi…" at bounding box center [784, 248] width 732 height 404
drag, startPoint x: 815, startPoint y: 137, endPoint x: 702, endPoint y: 176, distance: 119.5
click at [702, 176] on div "Section: Inferences In a survey of 750 young adults, job security and work envi…" at bounding box center [784, 248] width 732 height 404
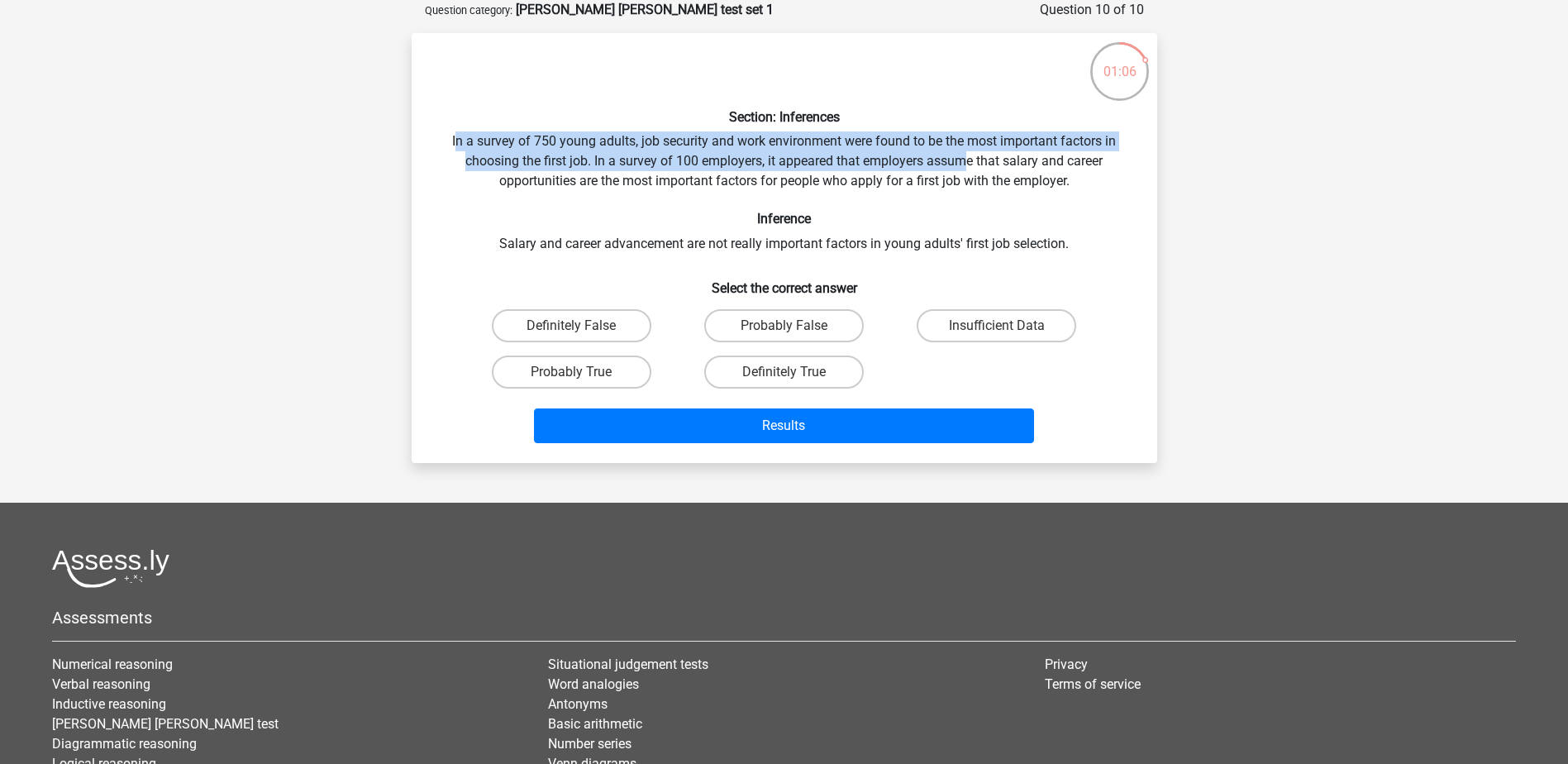
drag, startPoint x: 455, startPoint y: 145, endPoint x: 967, endPoint y: 155, distance: 512.1
click at [967, 155] on div "Section: Inferences In a survey of 750 young adults, job security and work envi…" at bounding box center [784, 248] width 732 height 404
drag, startPoint x: 967, startPoint y: 155, endPoint x: 836, endPoint y: 190, distance: 135.6
click at [836, 191] on div "Section: Inferences In a survey of 750 young adults, job security and work envi…" at bounding box center [784, 248] width 732 height 404
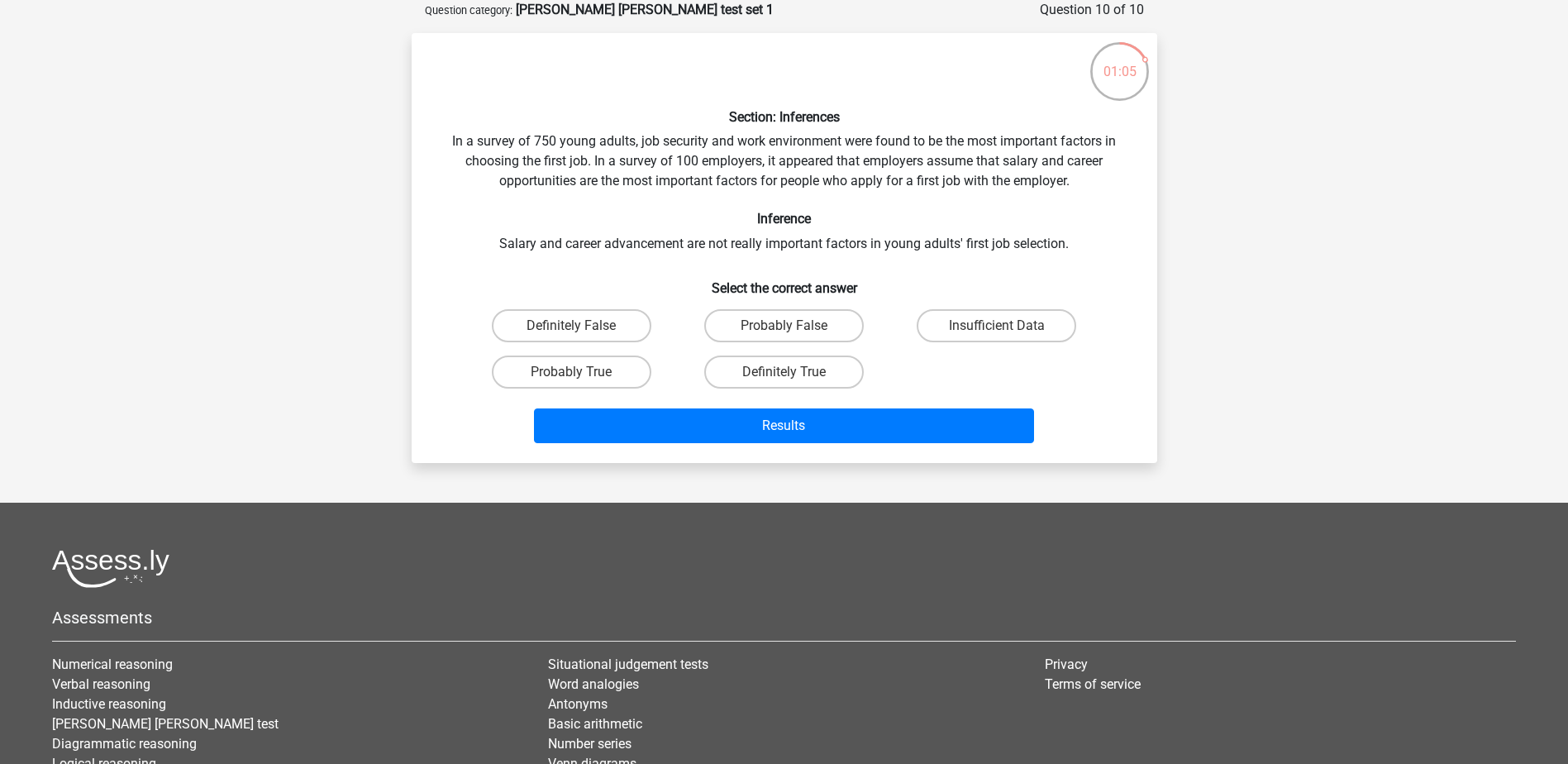
drag, startPoint x: 836, startPoint y: 190, endPoint x: 694, endPoint y: 226, distance: 146.5
click at [694, 226] on h6 "Inference" at bounding box center [784, 218] width 693 height 16
click at [841, 321] on label "Probably False" at bounding box center [784, 326] width 159 height 33
click at [794, 326] on input "Probably False" at bounding box center [789, 331] width 10 height 10
radio input "true"
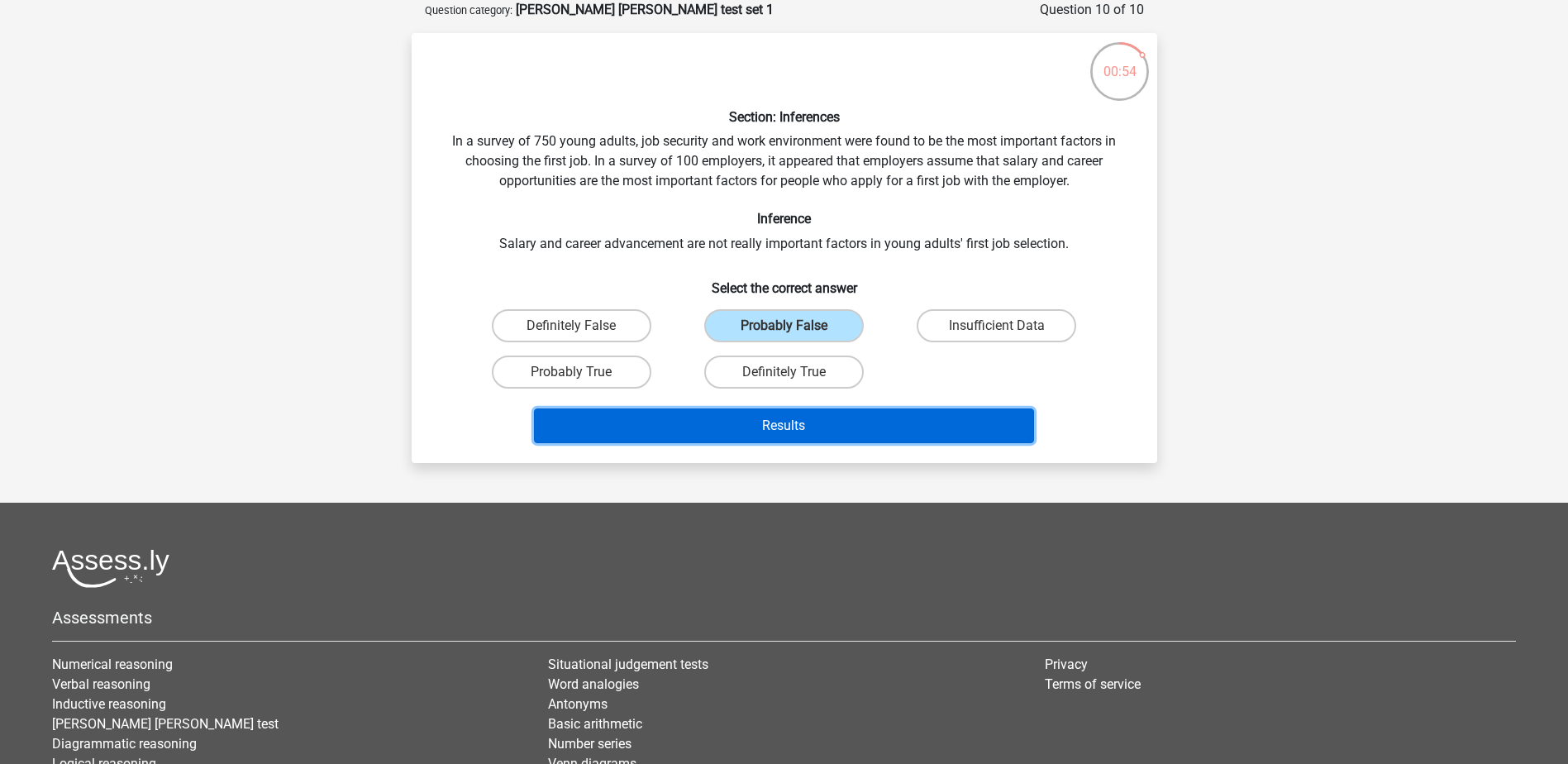
click at [841, 423] on button "Results" at bounding box center [784, 426] width 500 height 35
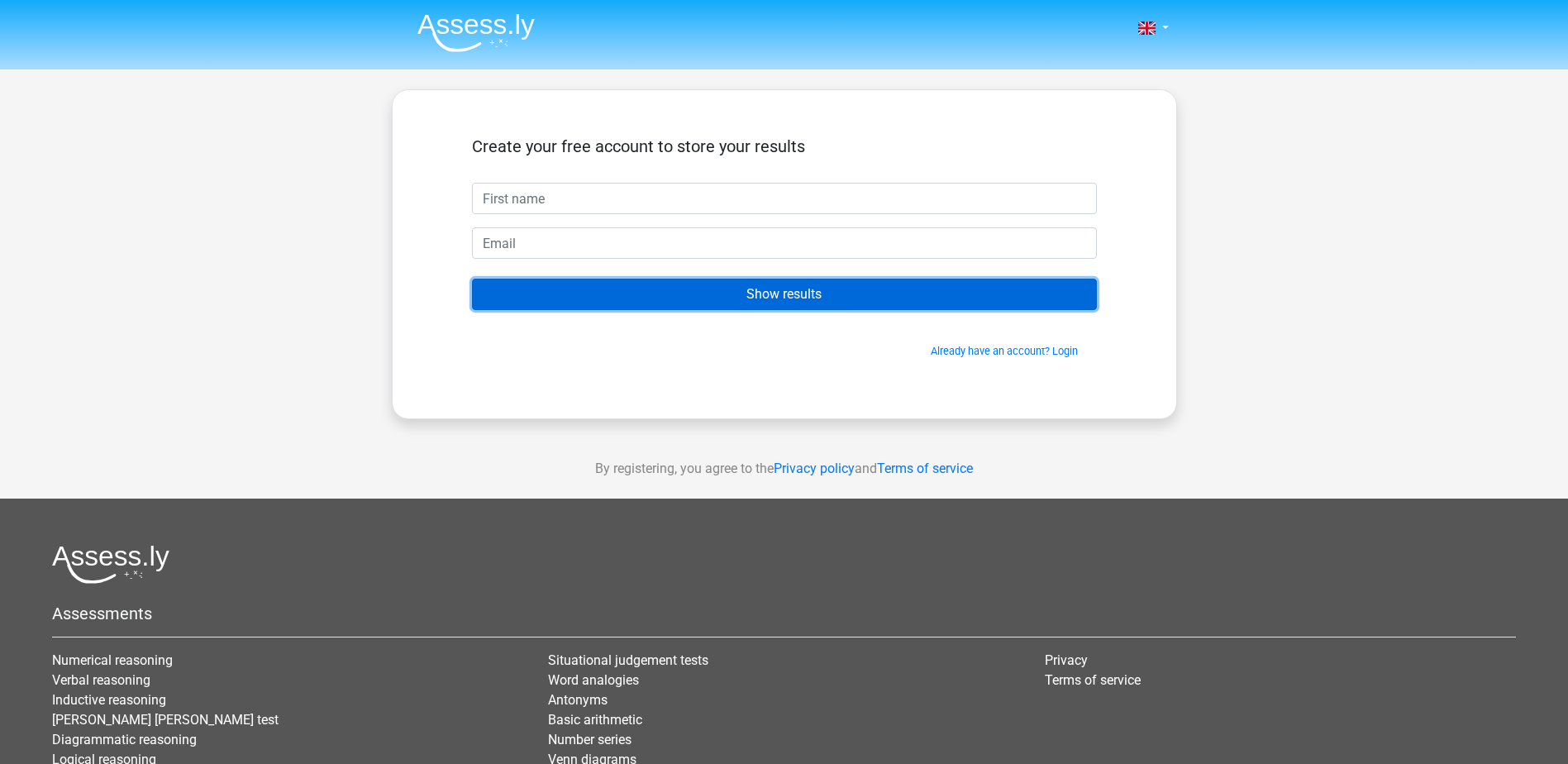
click at [659, 297] on input "Show results" at bounding box center [784, 295] width 625 height 31
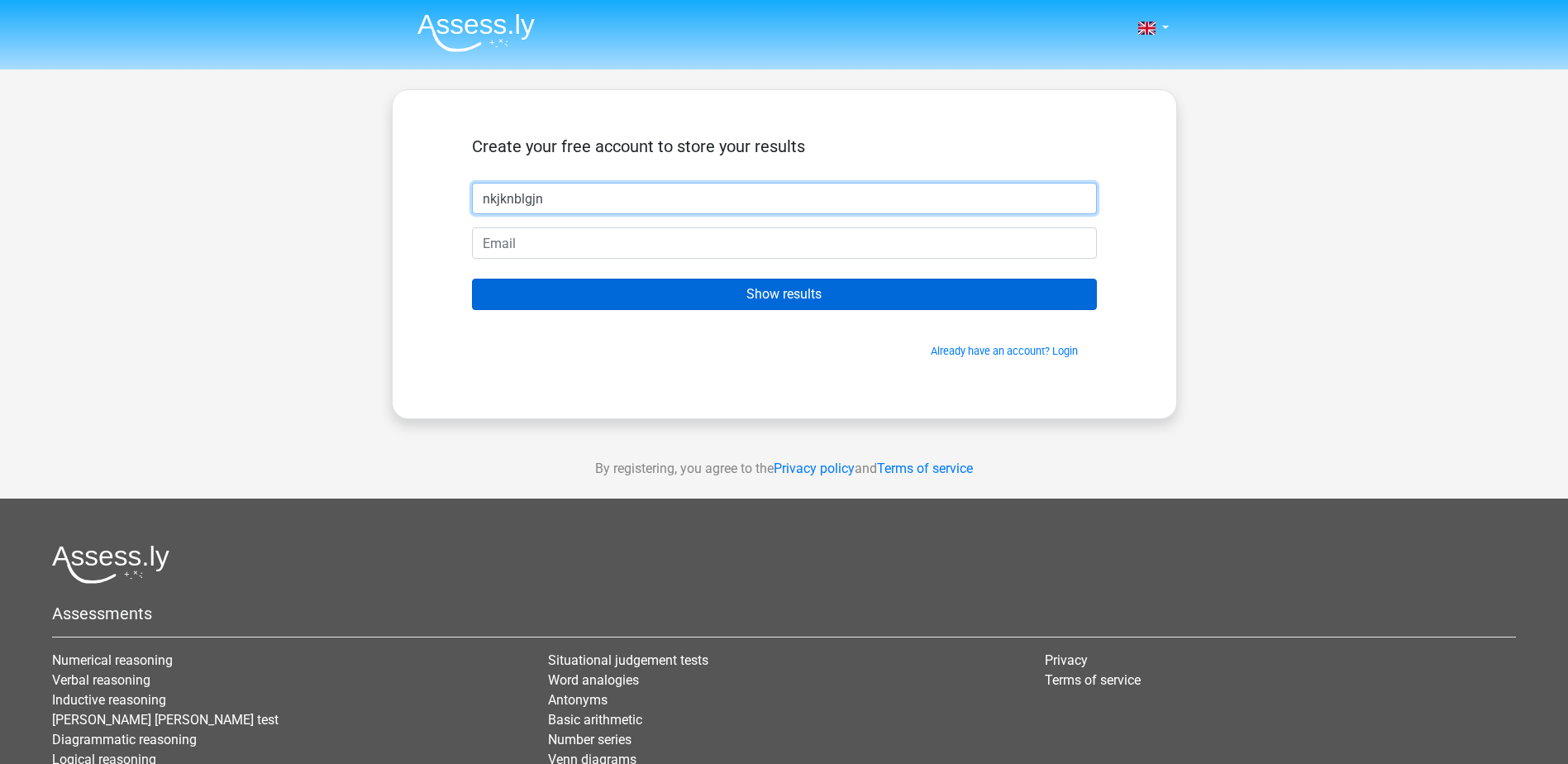
type input "nkjknblgjn"
type input "[EMAIL_ADDRESS][DOMAIN_NAME]"
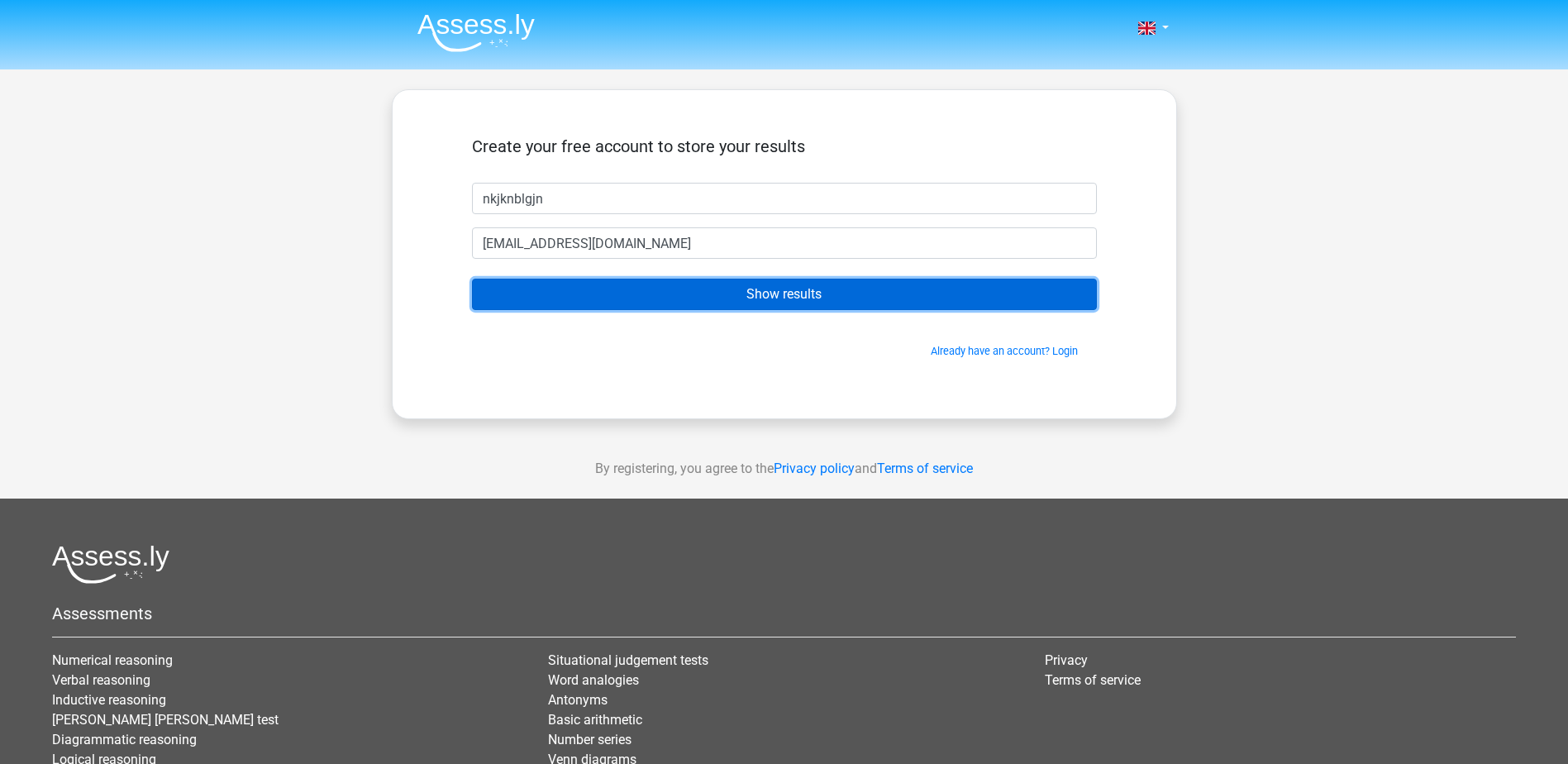
click at [683, 282] on input "Show results" at bounding box center [784, 295] width 625 height 31
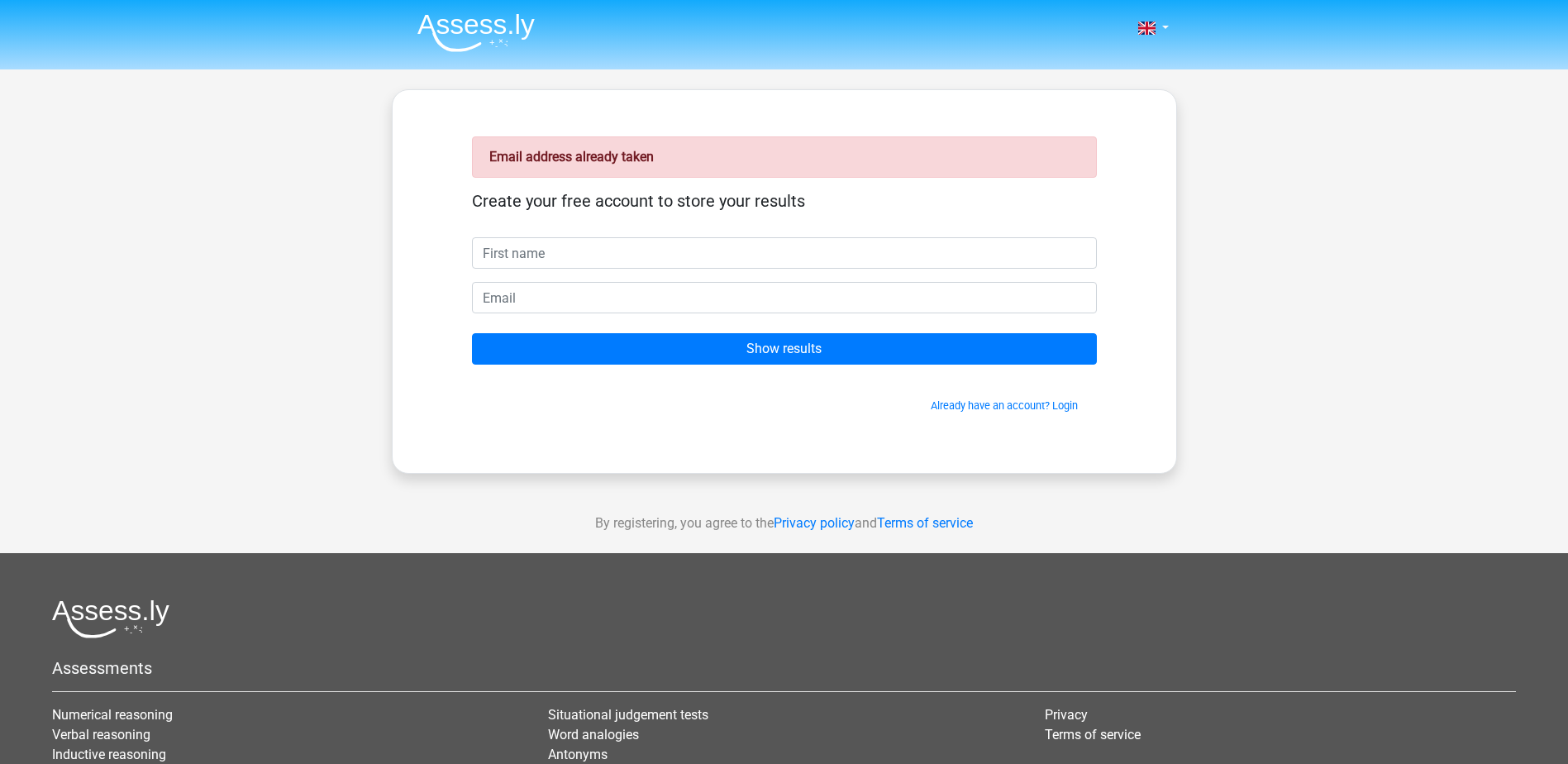
click at [574, 263] on input "text" at bounding box center [784, 253] width 625 height 31
type input "nkjknblgjn"
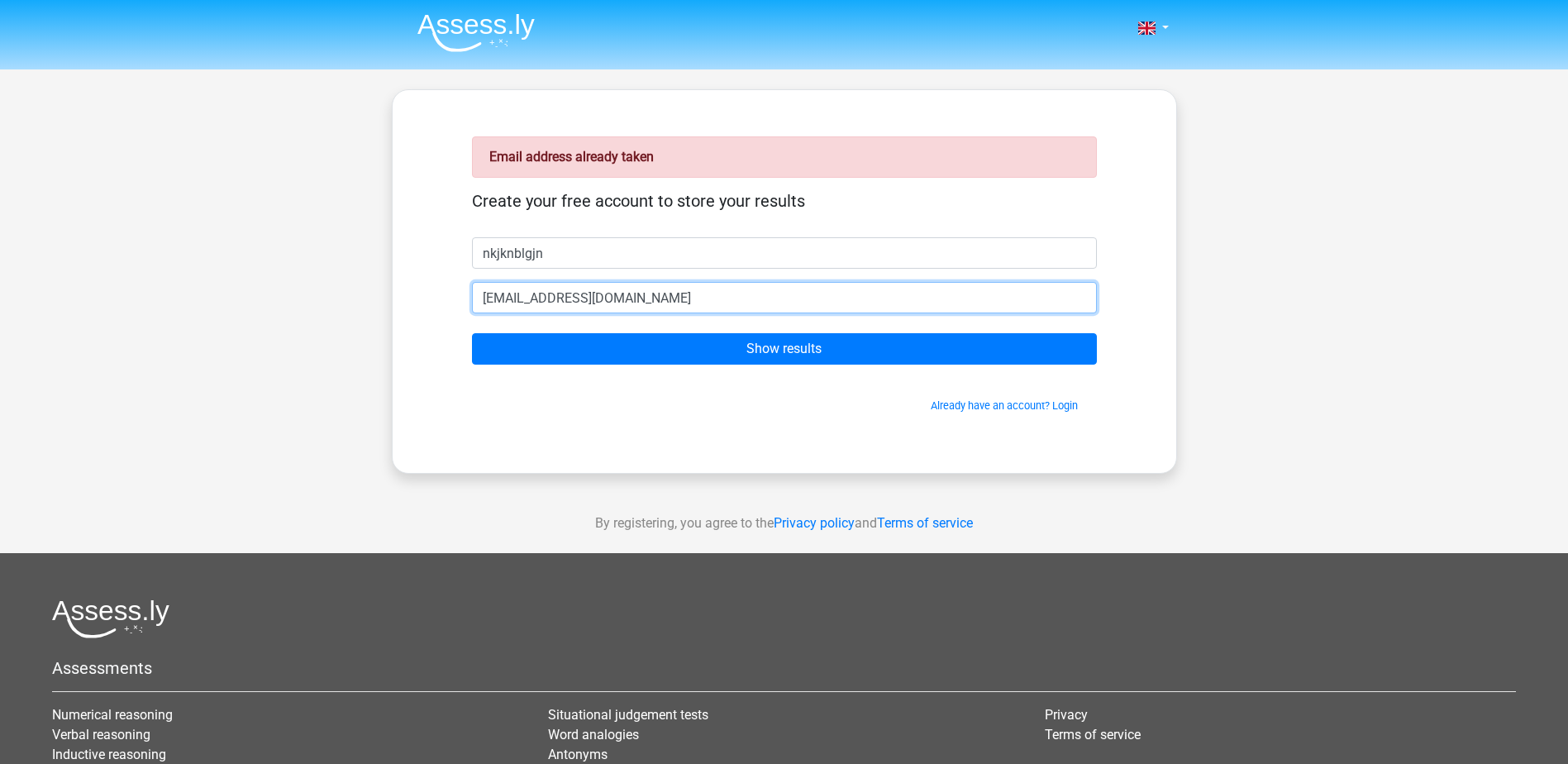
click at [534, 293] on input "[EMAIL_ADDRESS][DOMAIN_NAME]" at bounding box center [784, 298] width 625 height 31
click at [590, 301] on input "[EMAIL_ADDRESS][DOMAIN_NAME]" at bounding box center [784, 298] width 625 height 31
click at [586, 297] on input "[EMAIL_ADDRESS][DOMAIN_NAME]" at bounding box center [784, 298] width 625 height 31
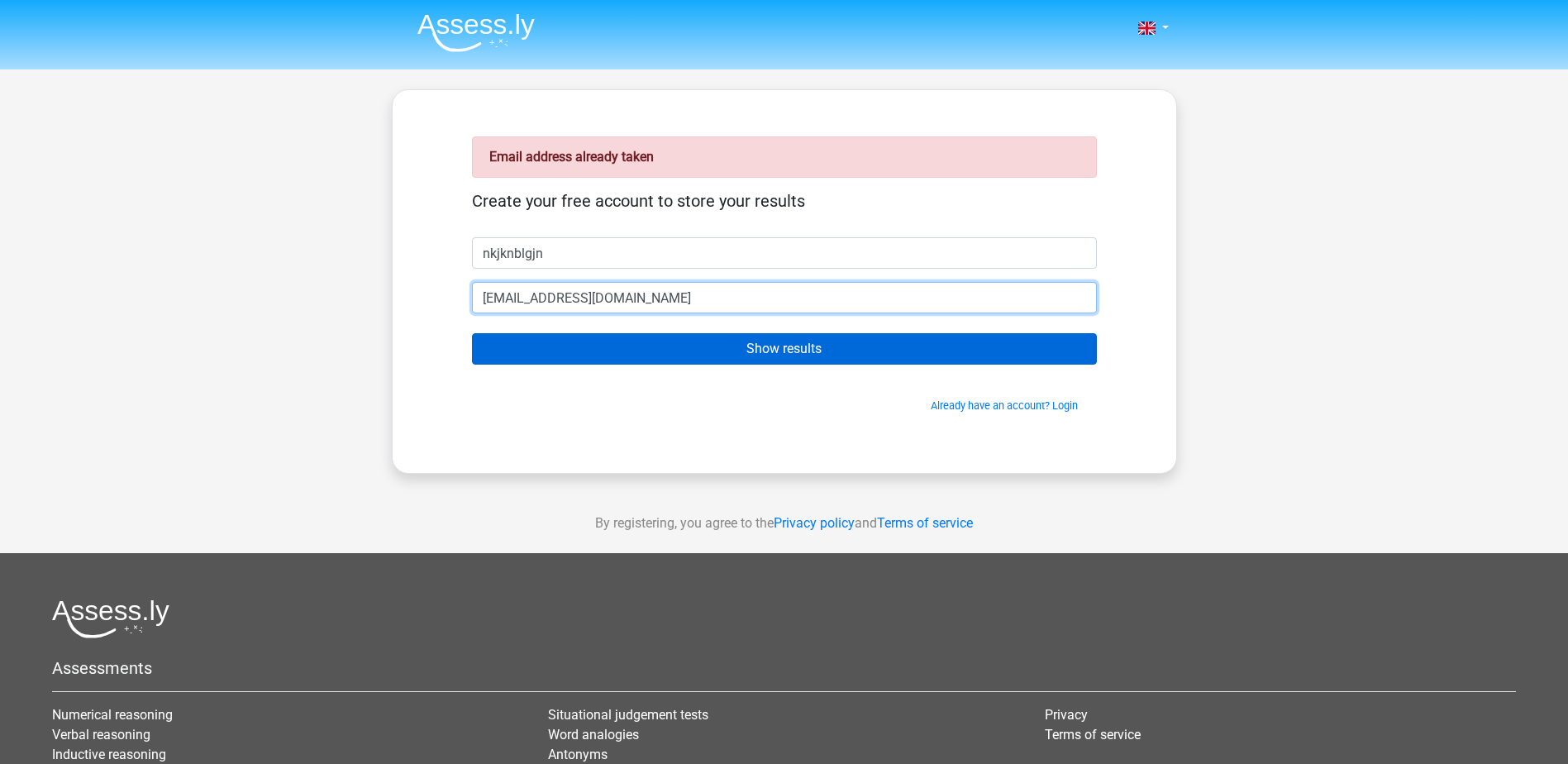
type input "moazrasheedcool121@gmail.com"
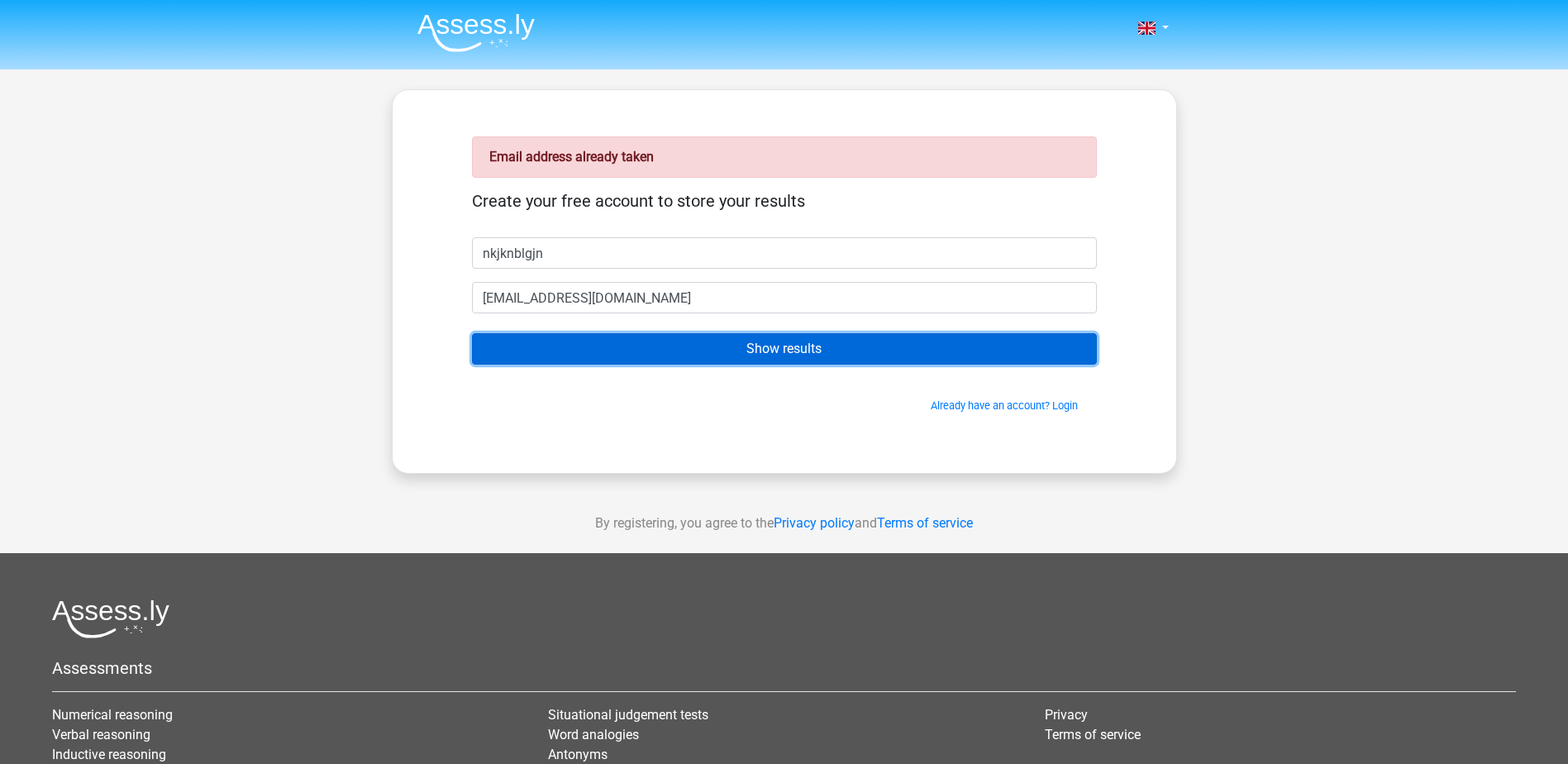
click at [646, 345] on input "Show results" at bounding box center [784, 349] width 625 height 31
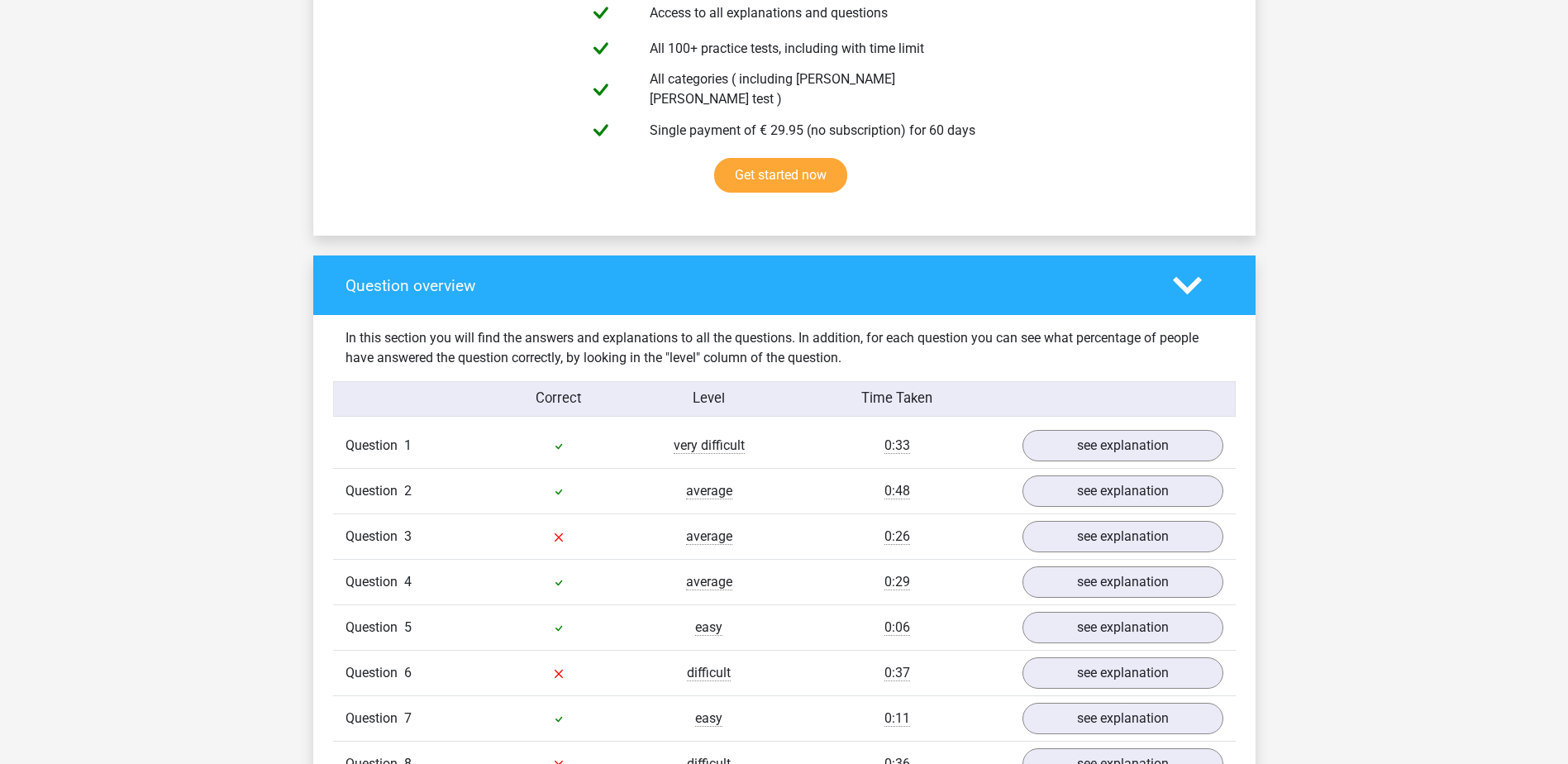
scroll to position [1158, 0]
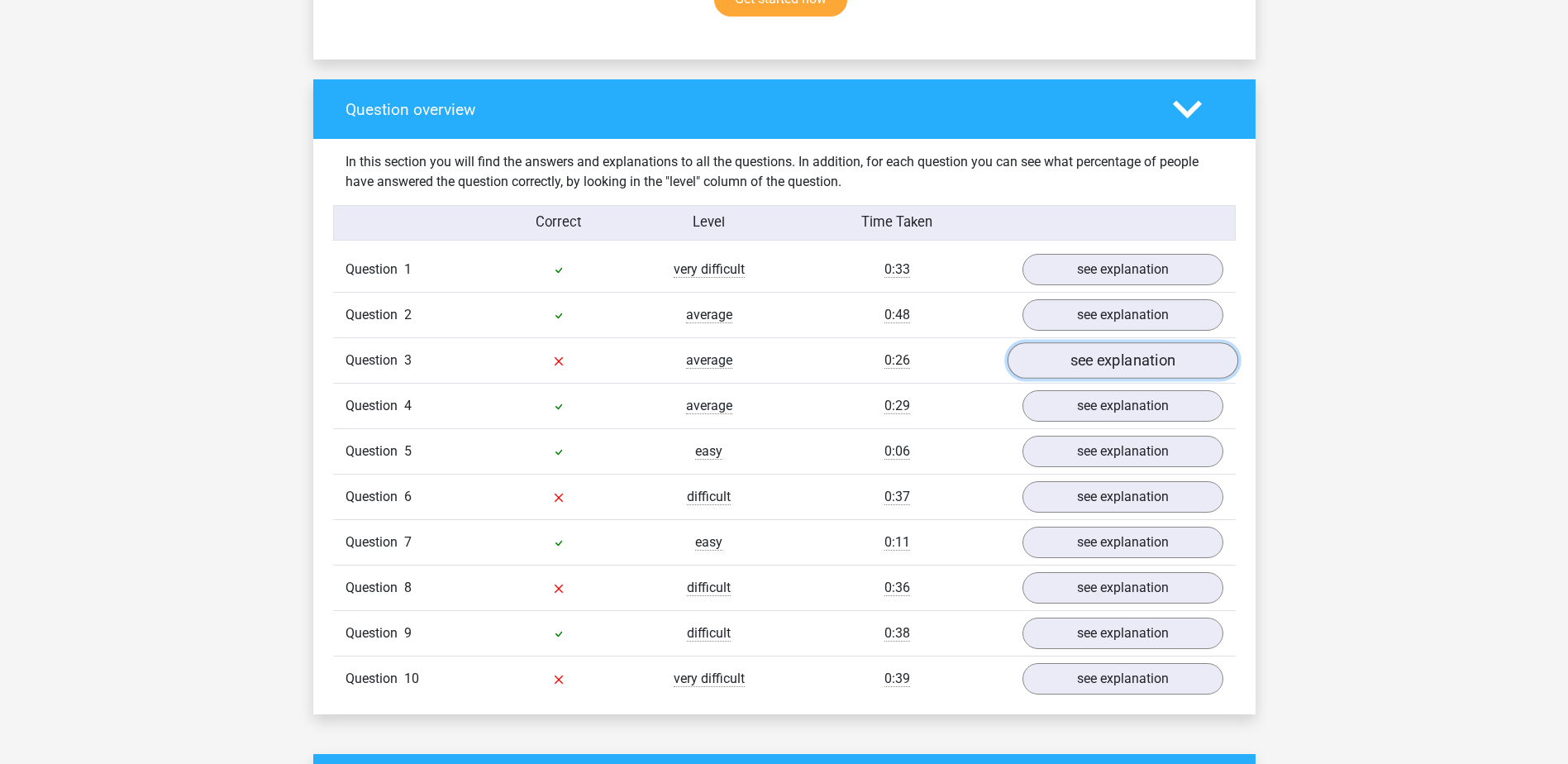
click at [1096, 352] on link "see explanation" at bounding box center [1122, 361] width 230 height 36
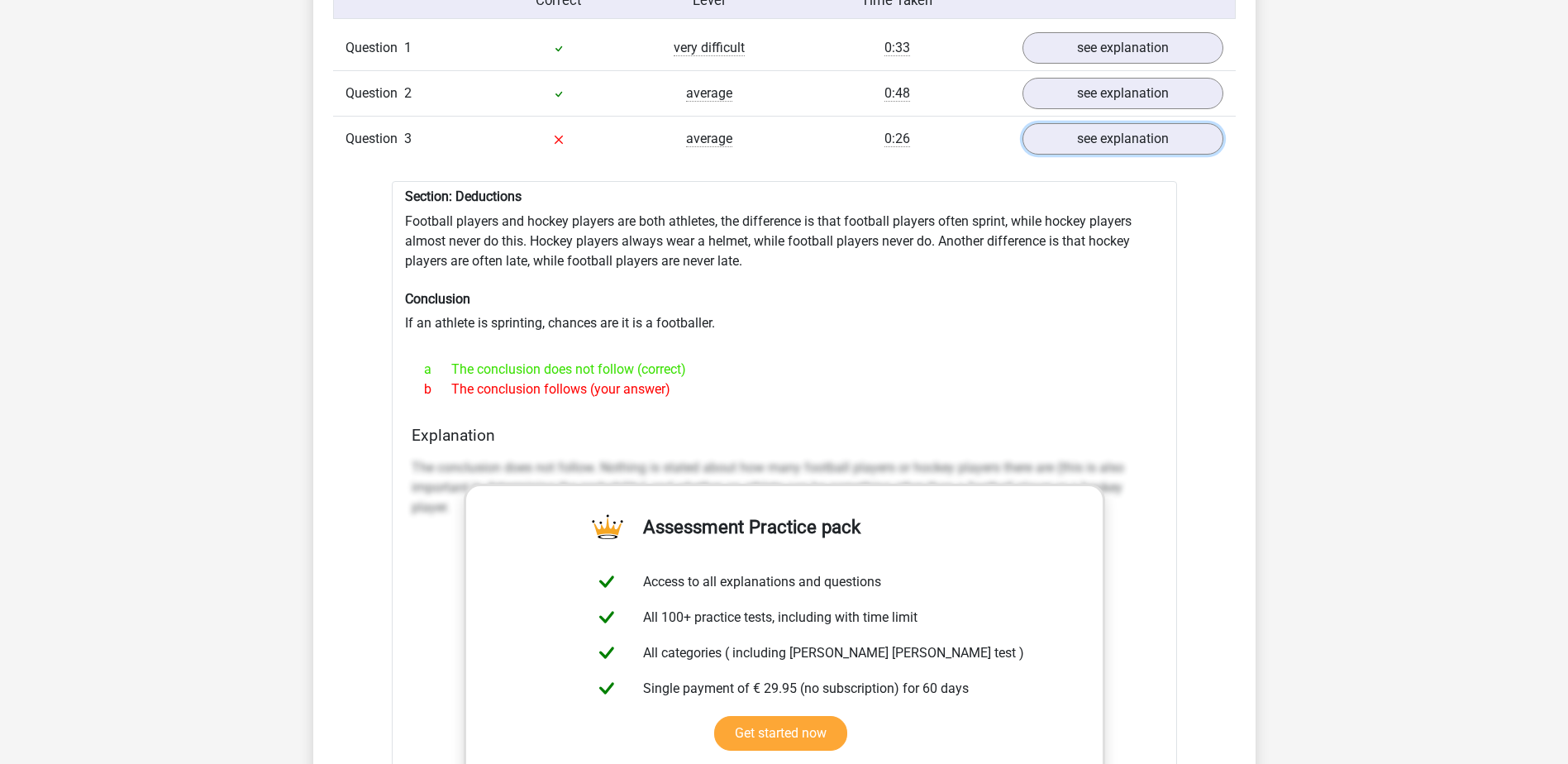
scroll to position [1406, 0]
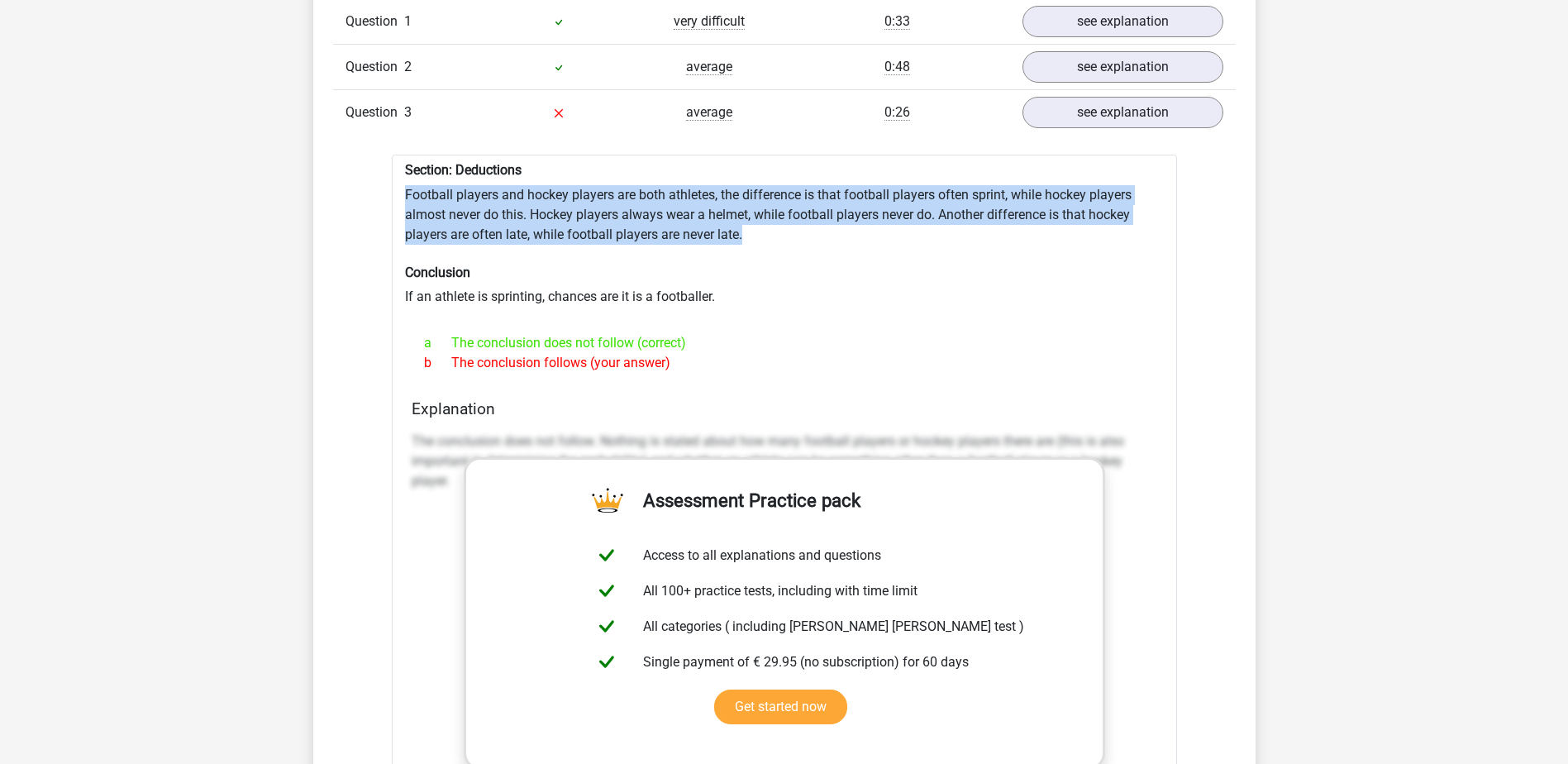
drag, startPoint x: 405, startPoint y: 179, endPoint x: 969, endPoint y: 226, distance: 566.0
click at [969, 226] on div "Section: Deductions Football players and hockey players are both athletes, the …" at bounding box center [784, 576] width 785 height 843
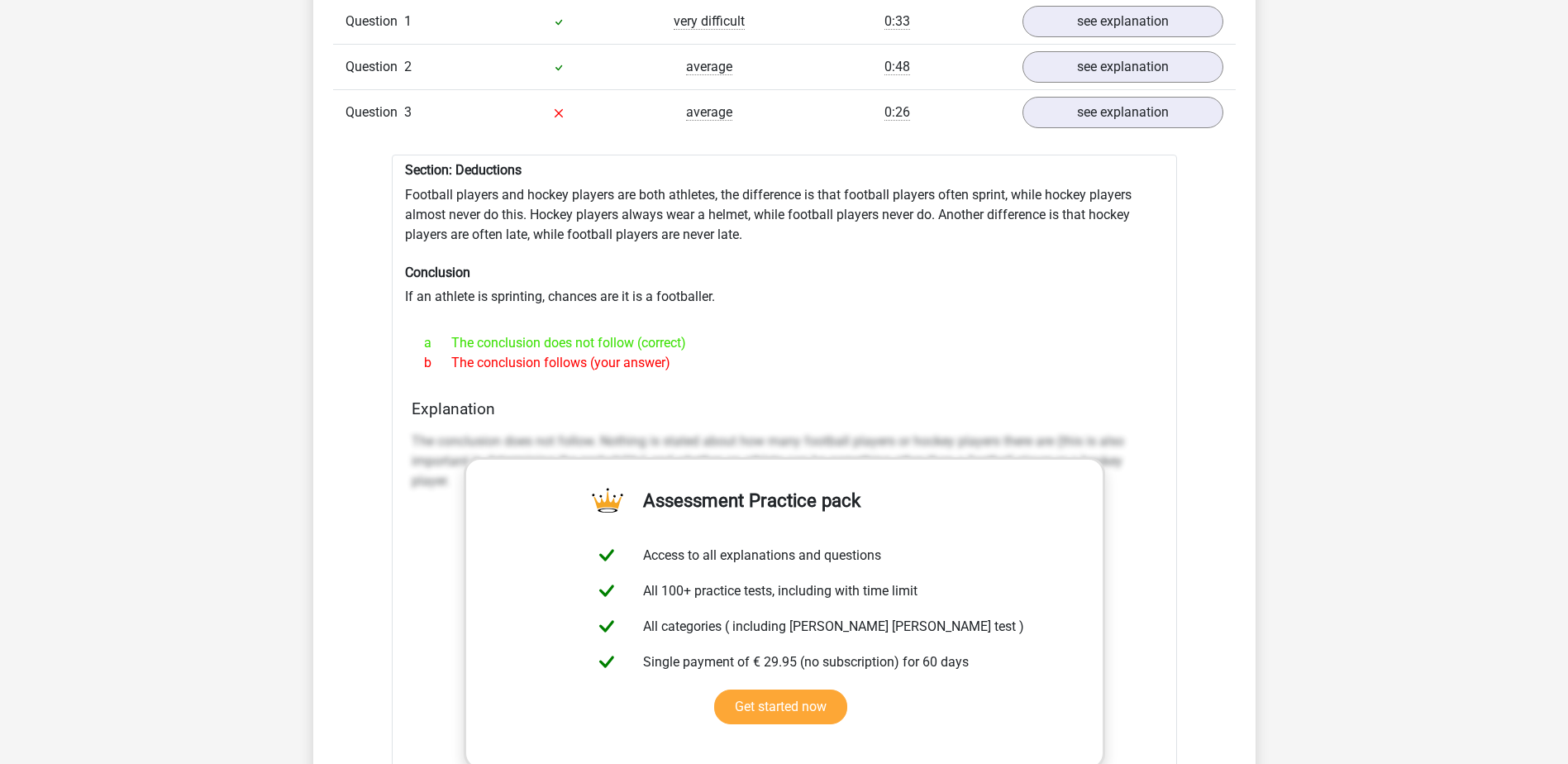
drag, startPoint x: 969, startPoint y: 226, endPoint x: 864, endPoint y: 245, distance: 106.7
click at [866, 245] on div "Section: Deductions Football players and hockey players are both athletes, the …" at bounding box center [784, 576] width 785 height 843
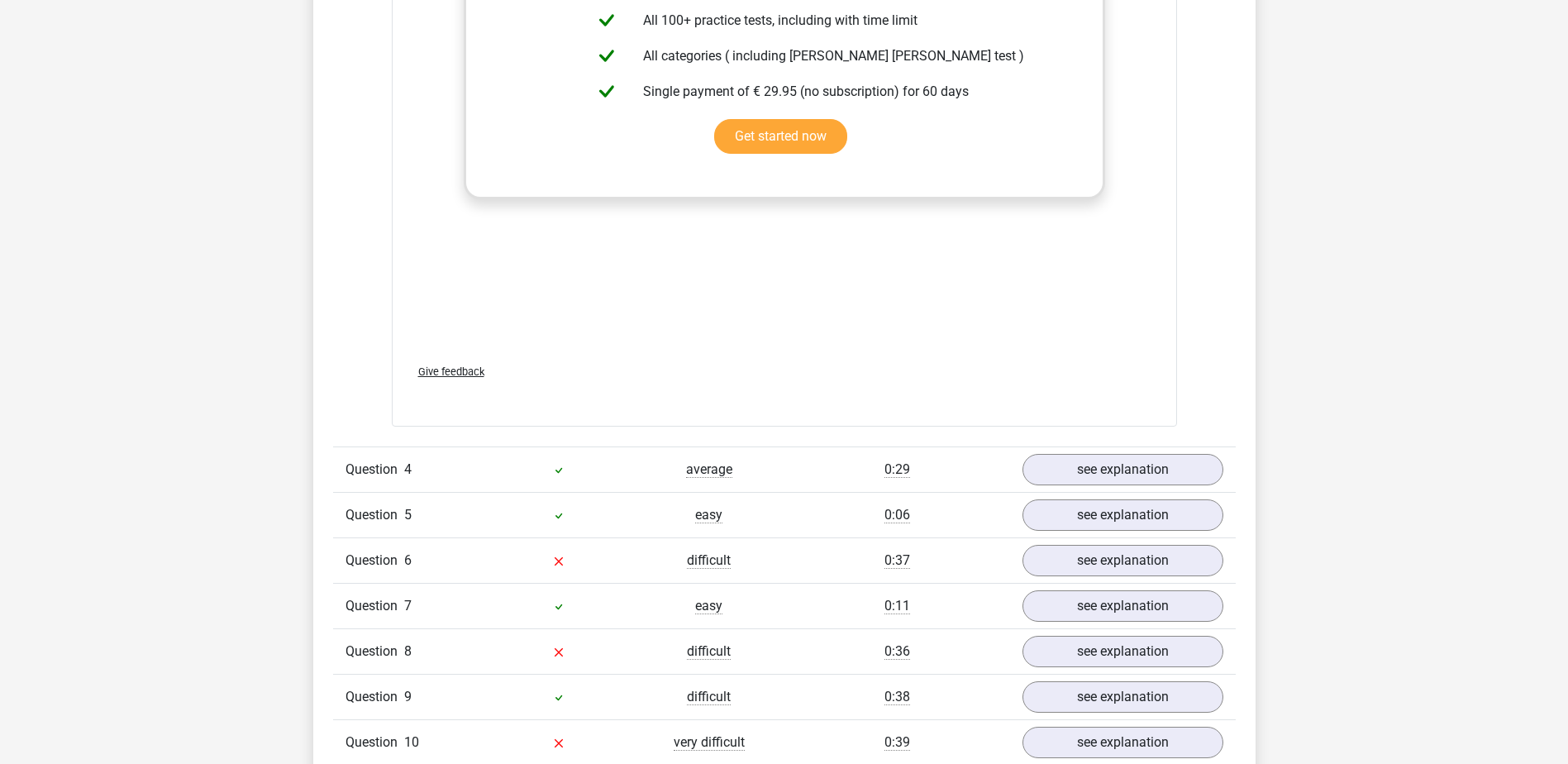
scroll to position [2233, 0]
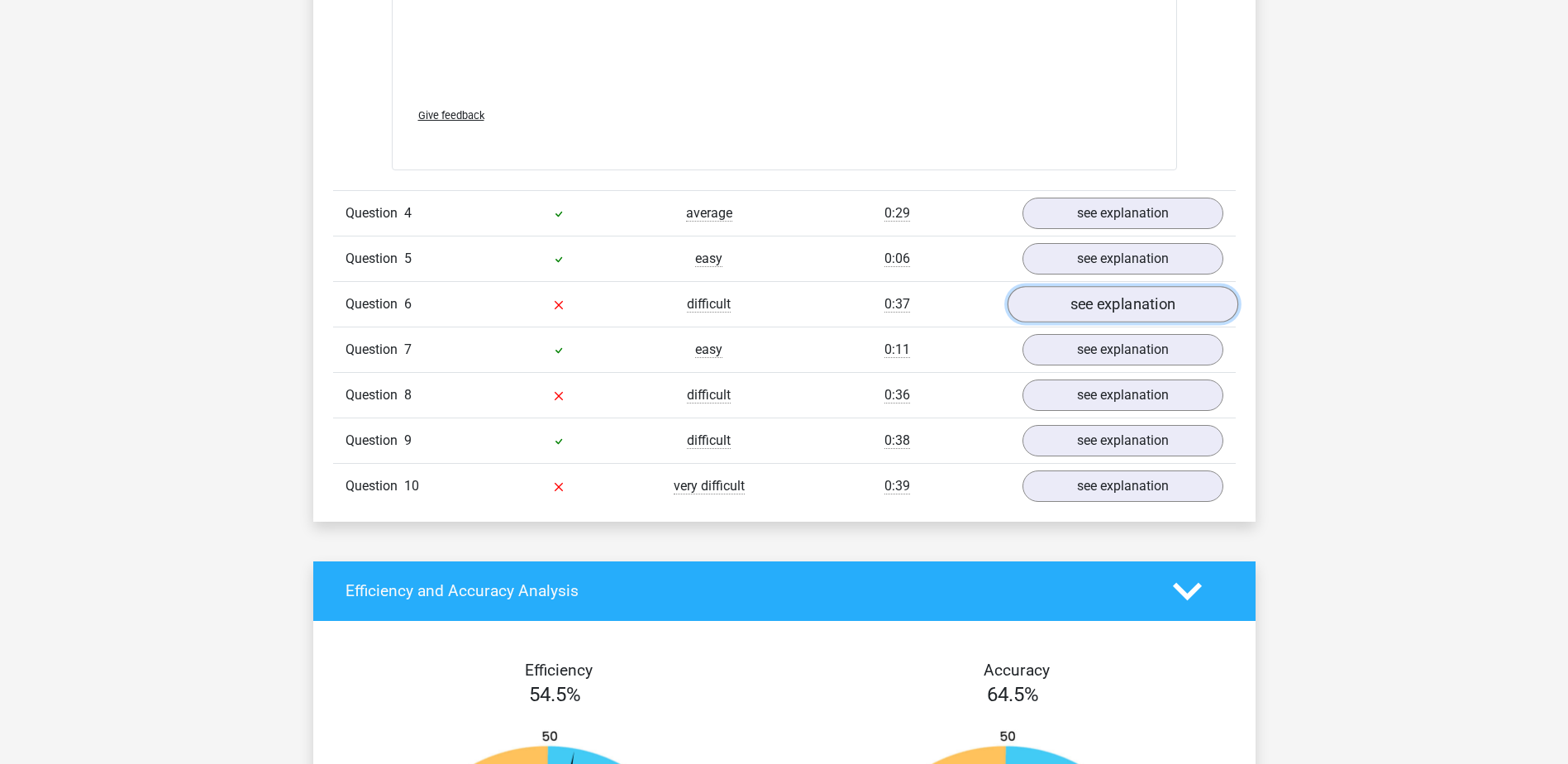
click at [1093, 292] on link "see explanation" at bounding box center [1122, 304] width 230 height 36
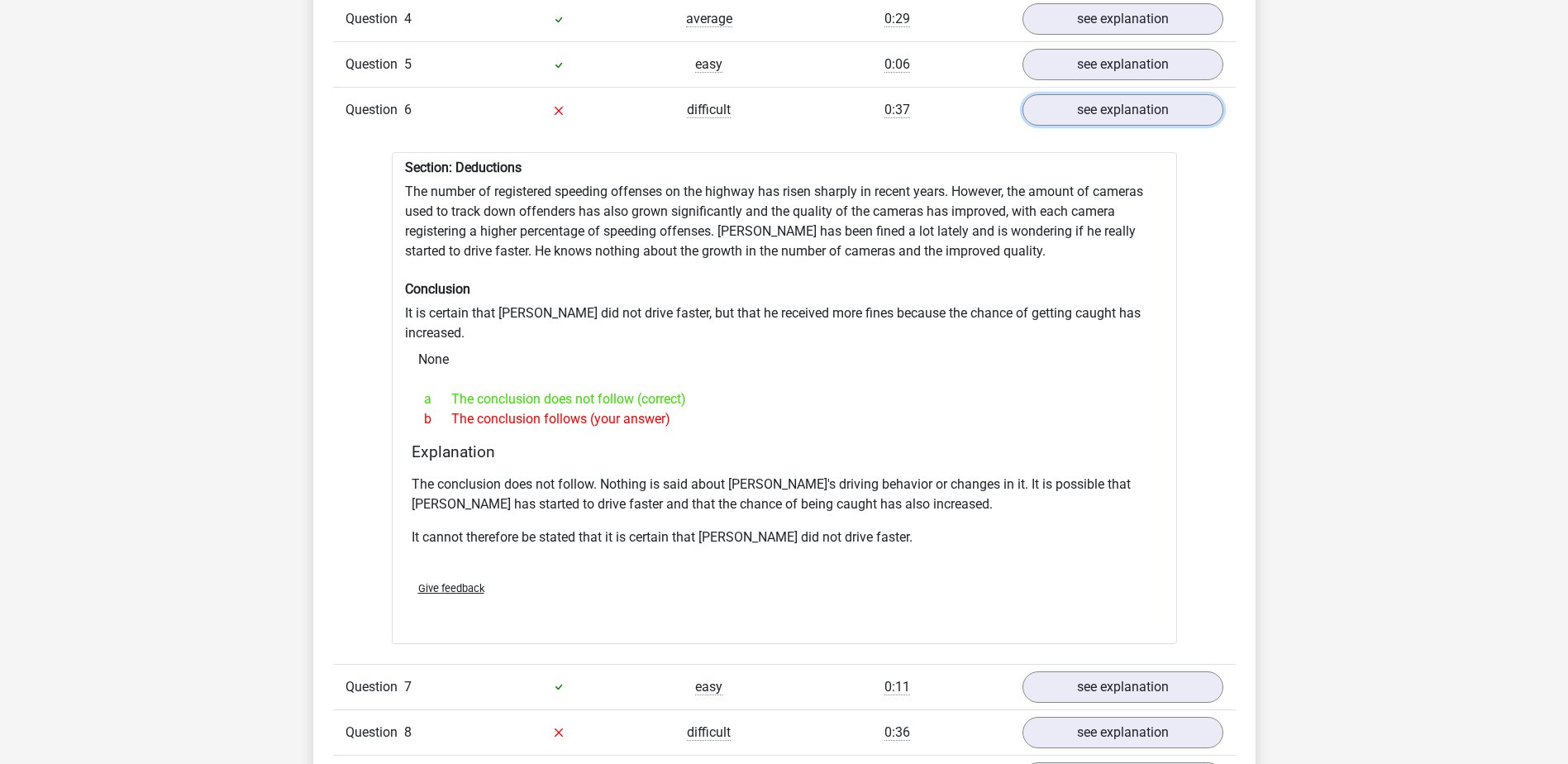
scroll to position [2399, 0]
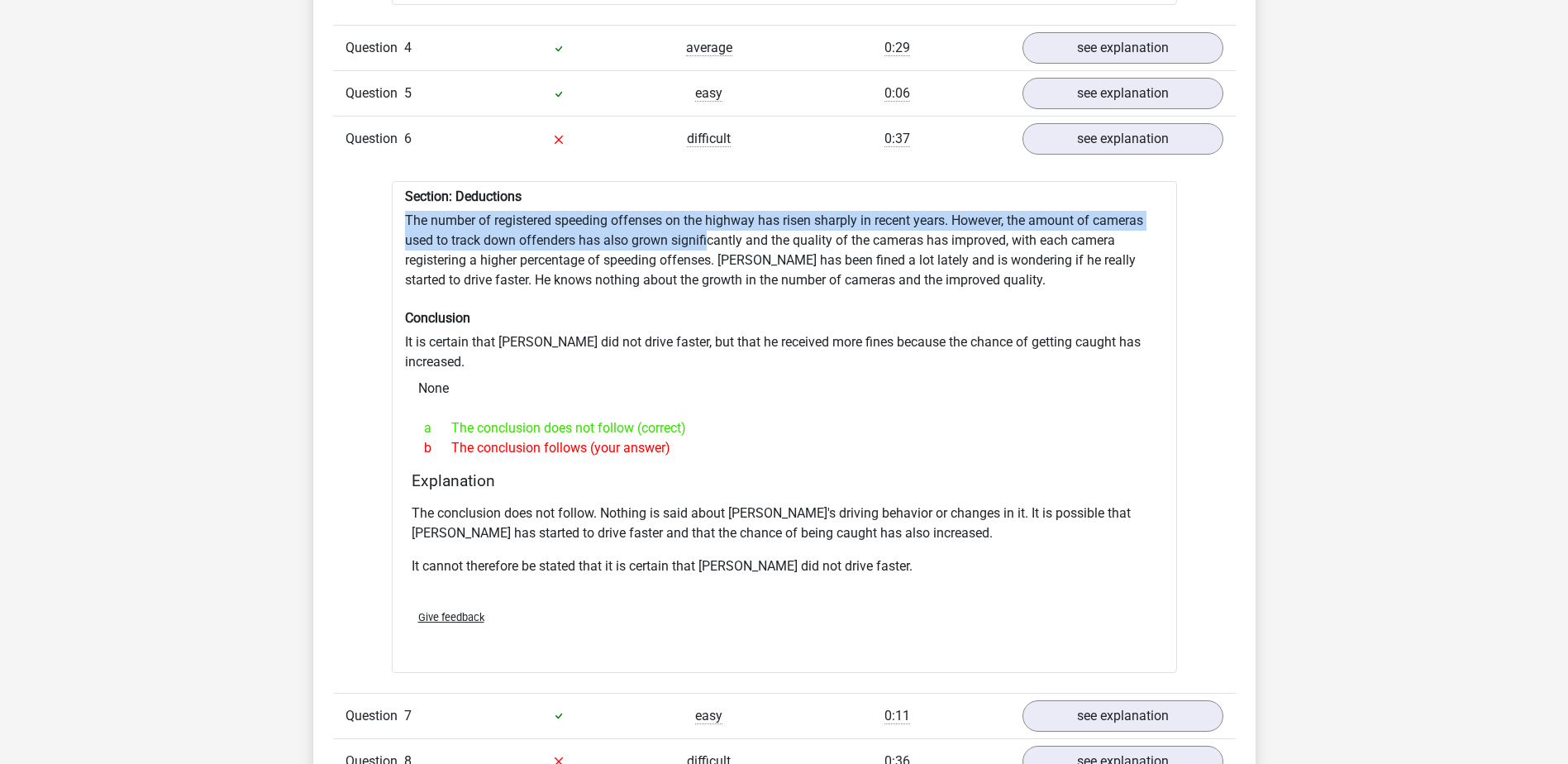
drag, startPoint x: 410, startPoint y: 210, endPoint x: 711, endPoint y: 240, distance: 302.5
click at [711, 240] on div "Section: Deductions The number of registered speeding offenses on the highway h…" at bounding box center [784, 427] width 785 height 492
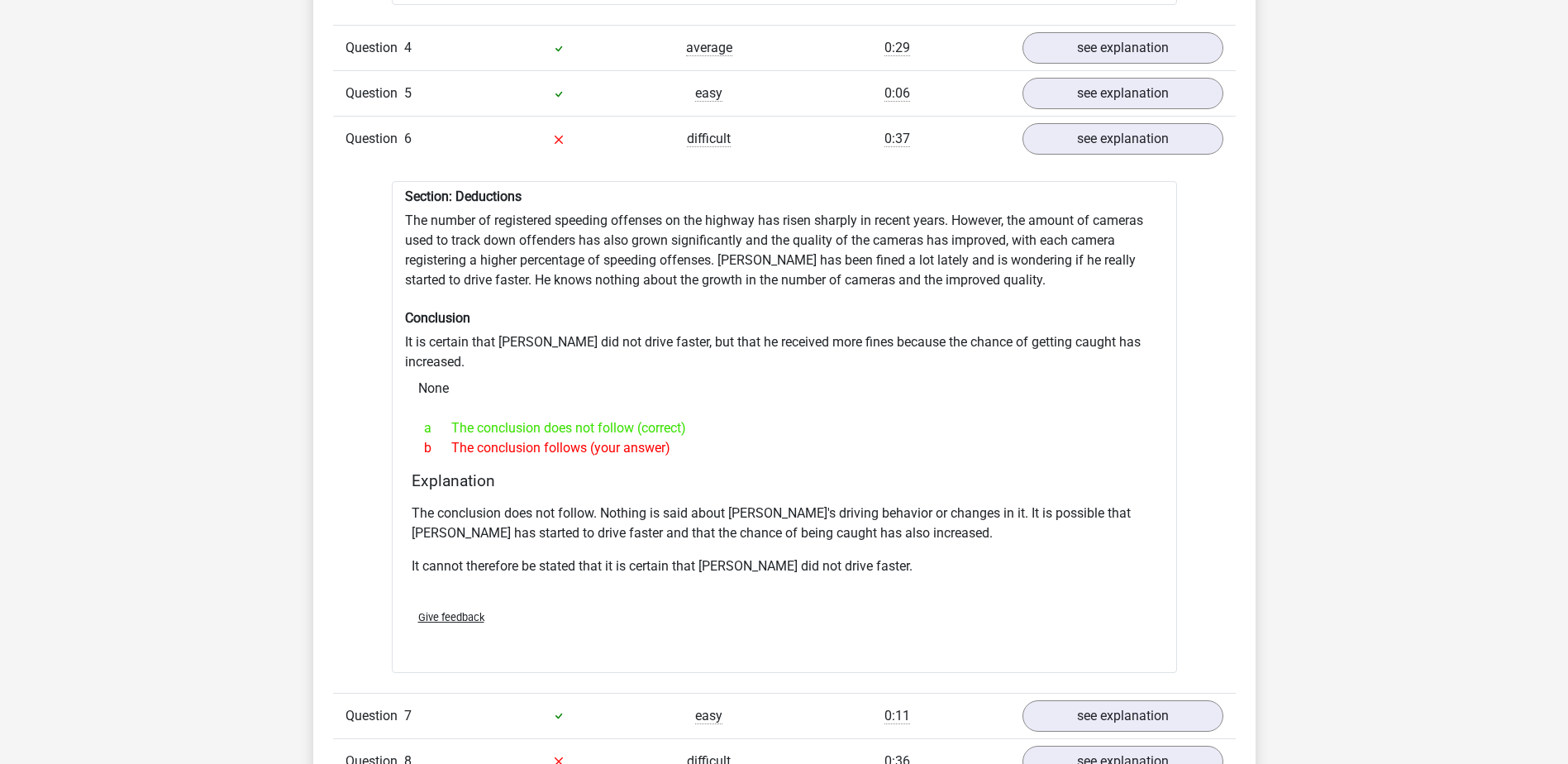
drag, startPoint x: 711, startPoint y: 240, endPoint x: 763, endPoint y: 307, distance: 84.8
click at [763, 310] on h6 "Conclusion" at bounding box center [784, 318] width 758 height 16
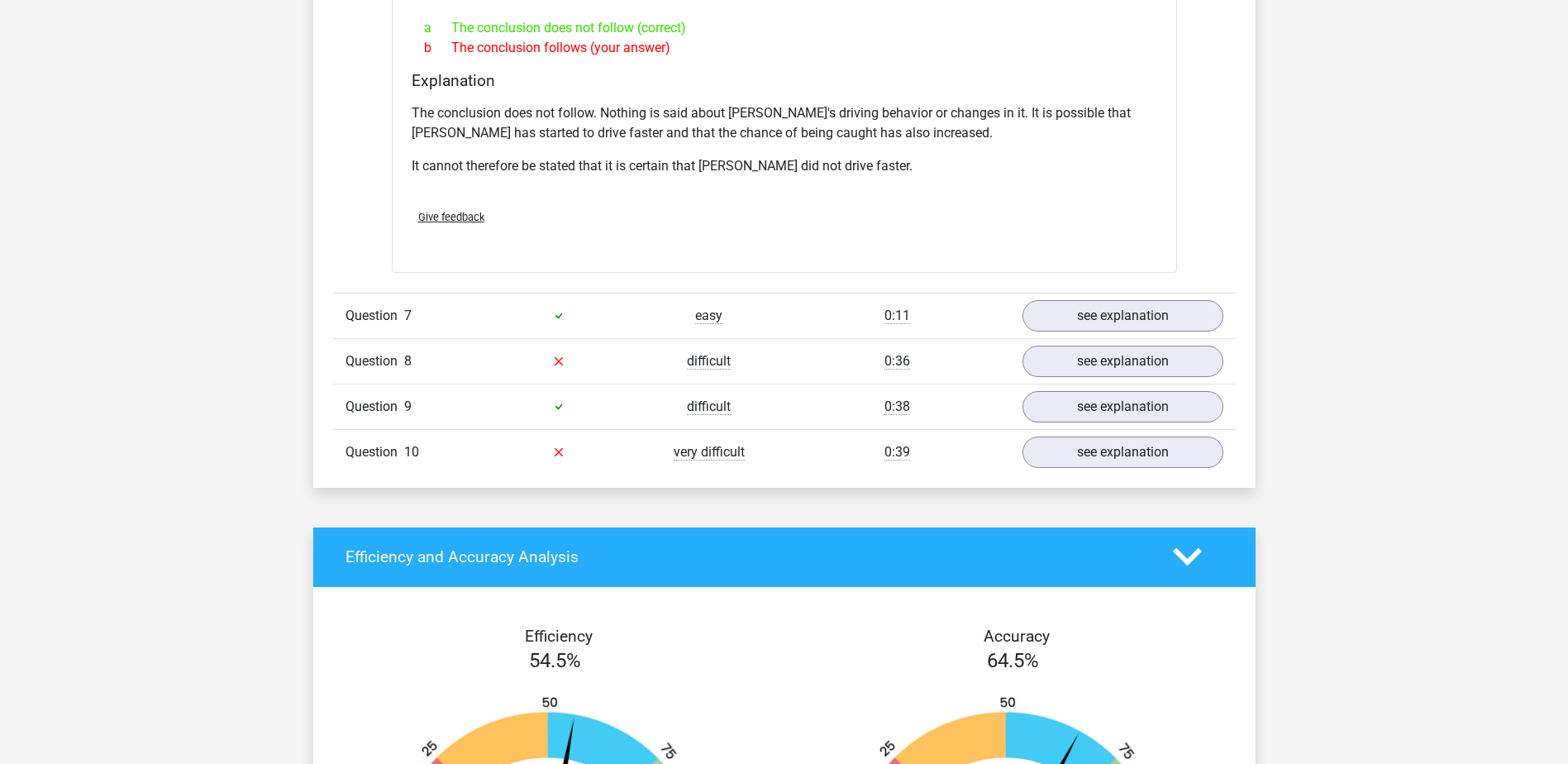
scroll to position [2812, 0]
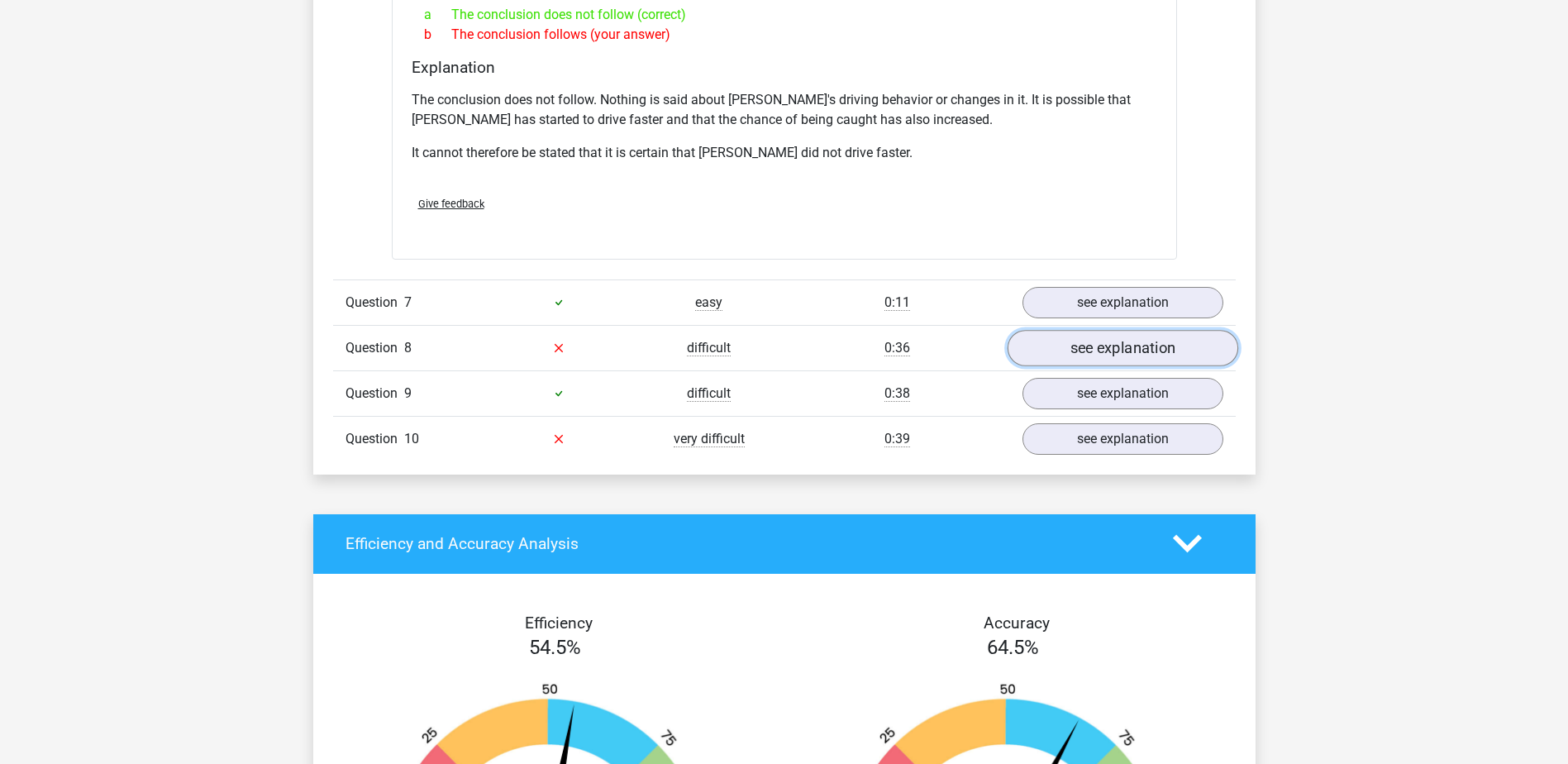
click at [1068, 330] on link "see explanation" at bounding box center [1122, 348] width 230 height 36
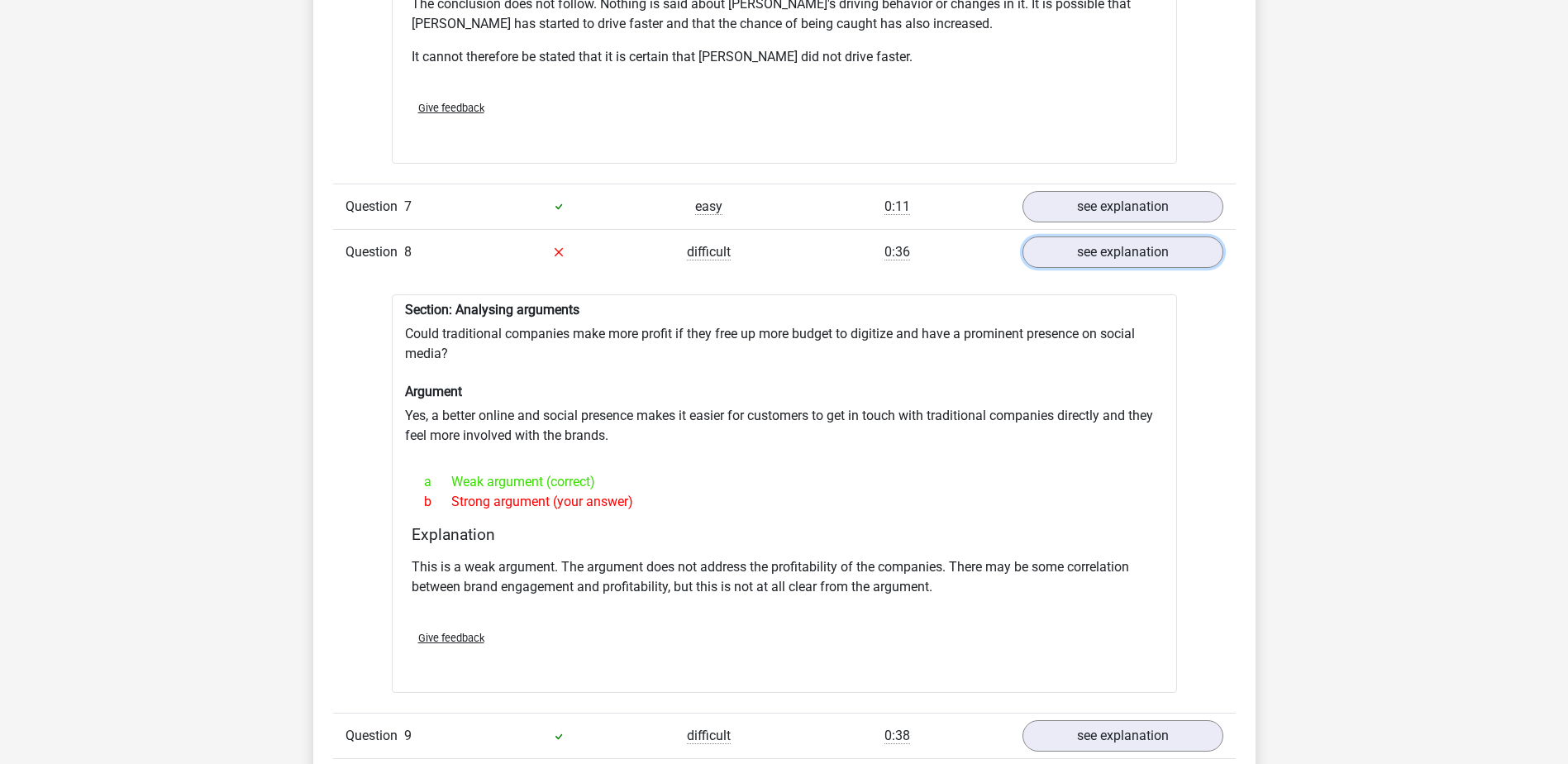
scroll to position [3059, 0]
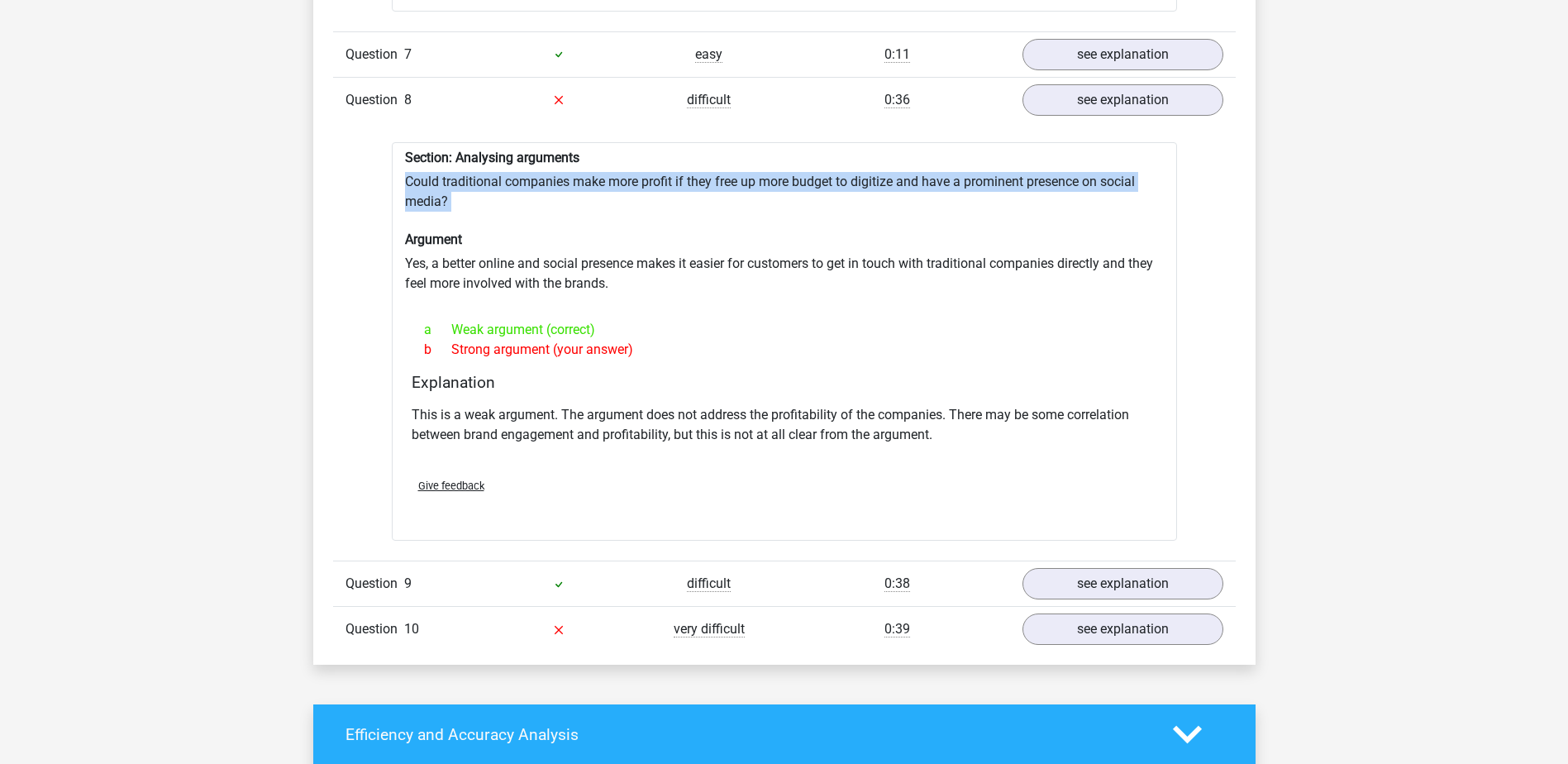
drag, startPoint x: 407, startPoint y: 148, endPoint x: 838, endPoint y: 191, distance: 433.1
click at [838, 191] on div "Section: Analysing arguments Could traditional companies make more profit if th…" at bounding box center [784, 341] width 785 height 399
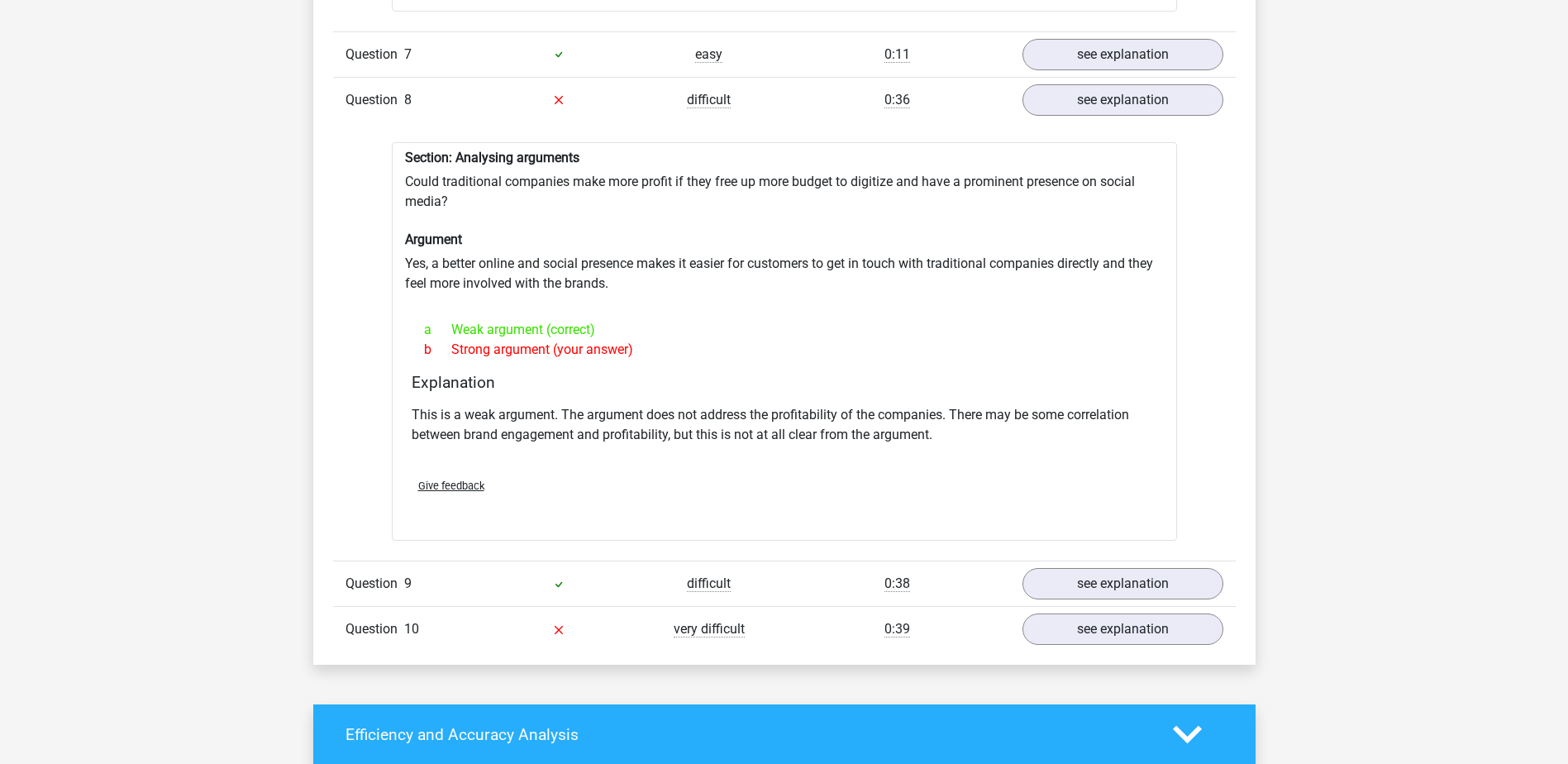
drag, startPoint x: 838, startPoint y: 191, endPoint x: 866, endPoint y: 210, distance: 33.8
click at [866, 231] on h6 "Argument" at bounding box center [784, 239] width 758 height 16
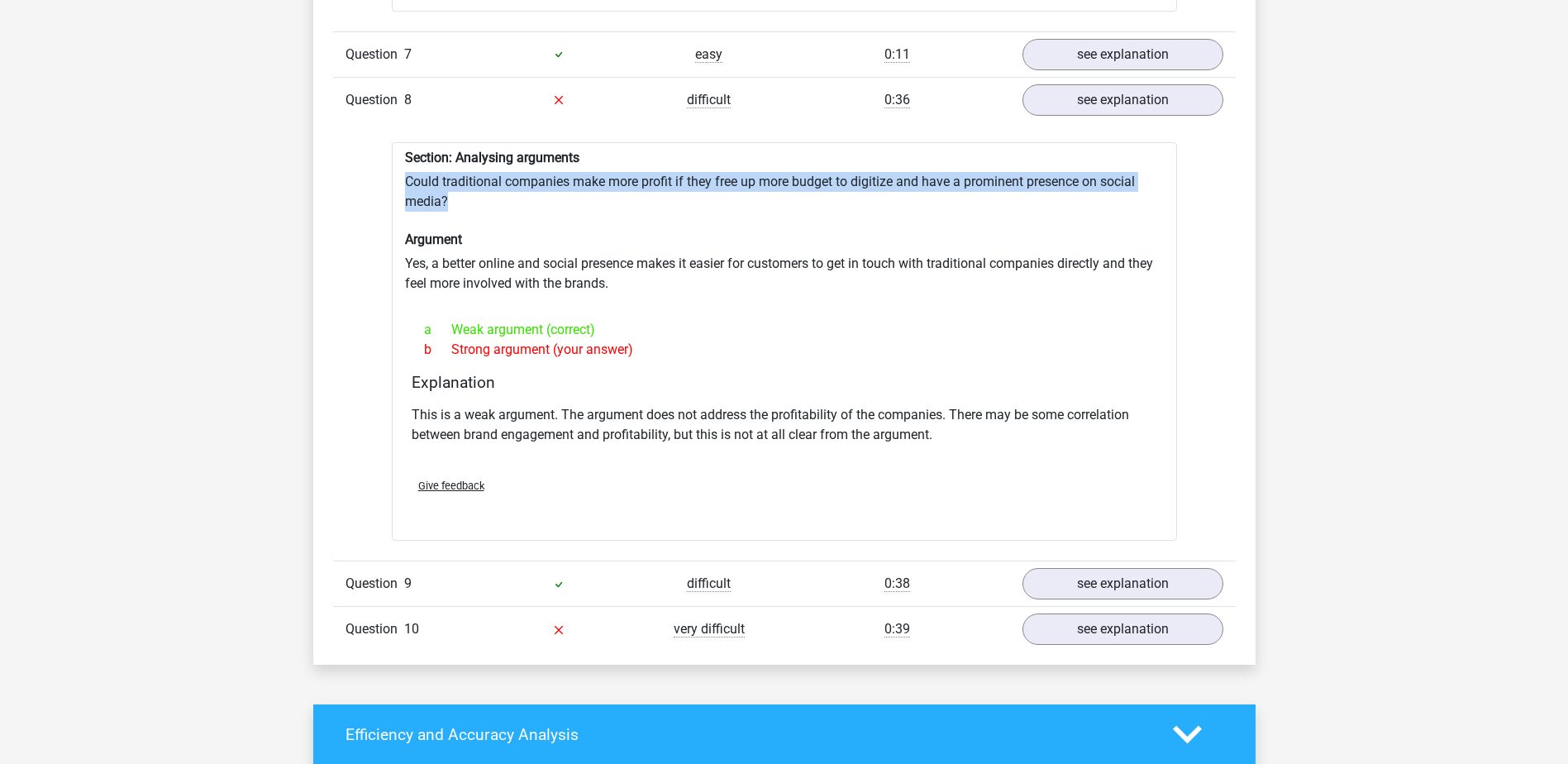
drag, startPoint x: 407, startPoint y: 152, endPoint x: 502, endPoint y: 167, distance: 96.2
click at [502, 167] on div "Section: Analysing arguments Could traditional companies make more profit if th…" at bounding box center [784, 341] width 785 height 399
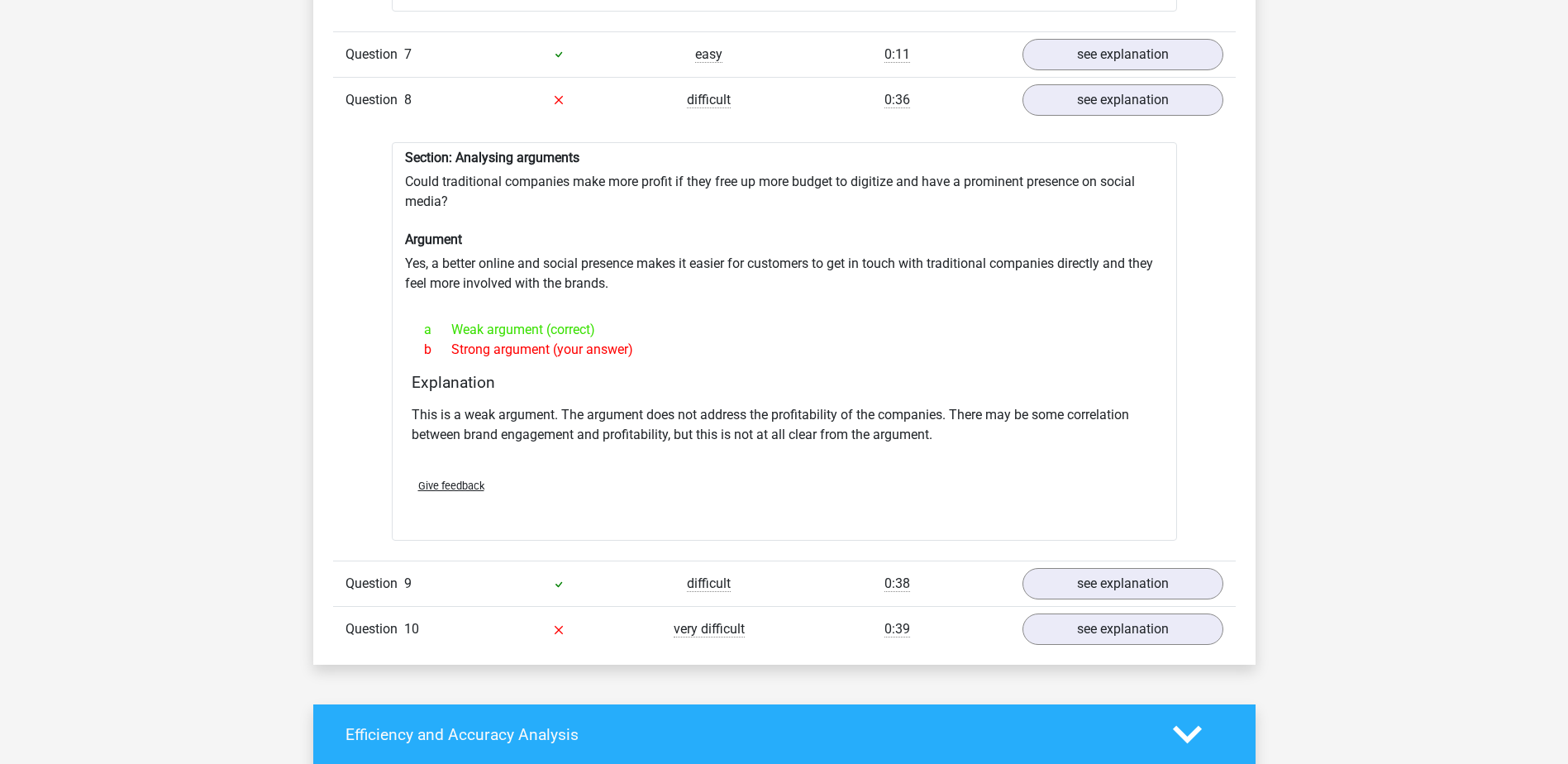
drag, startPoint x: 502, startPoint y: 167, endPoint x: 512, endPoint y: 189, distance: 24.2
click at [512, 189] on div "Section: Analysing arguments Could traditional companies make more profit if th…" at bounding box center [784, 341] width 785 height 399
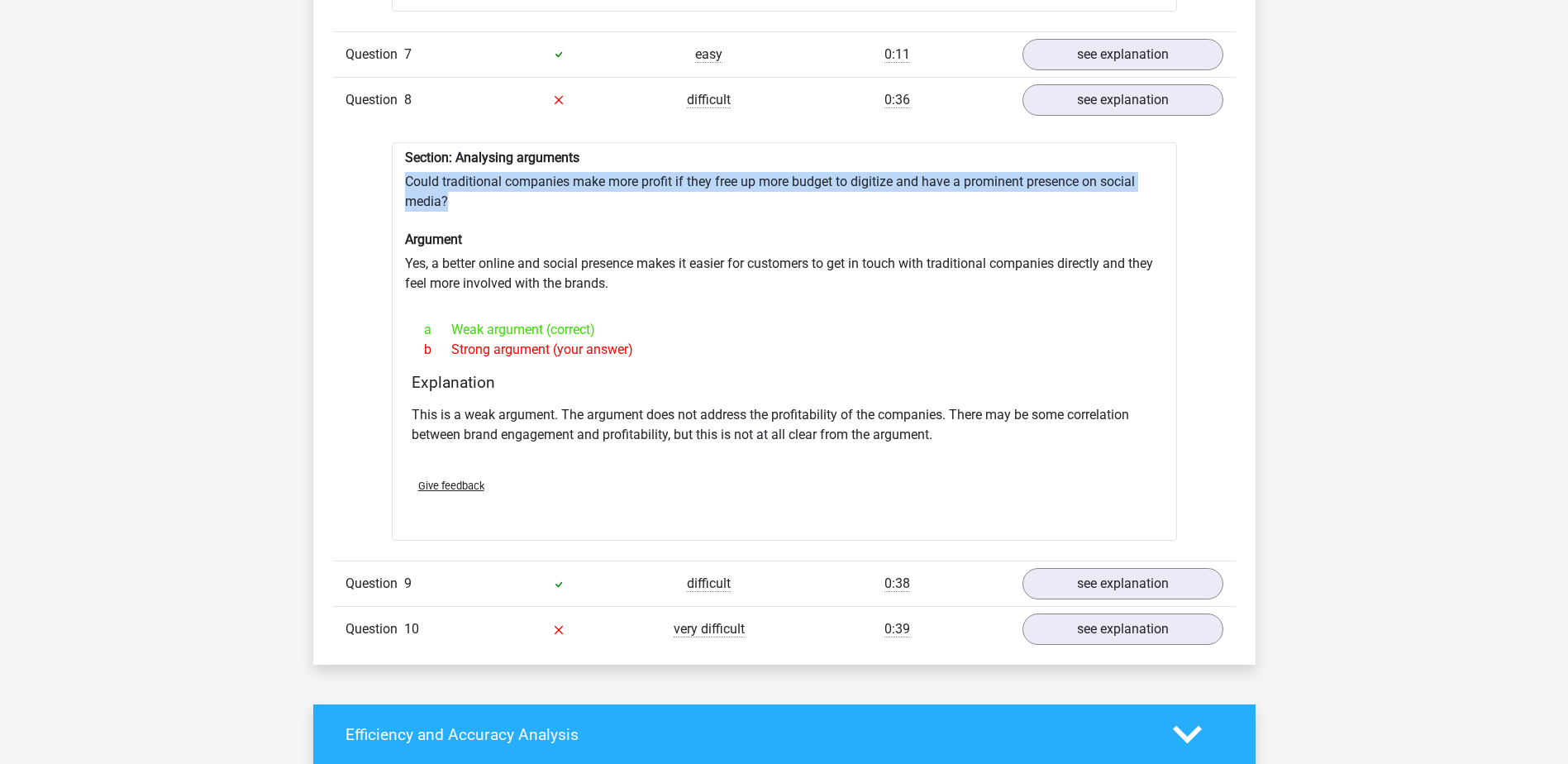
drag, startPoint x: 400, startPoint y: 152, endPoint x: 465, endPoint y: 176, distance: 69.3
click at [465, 176] on div "Section: Analysing arguments Could traditional companies make more profit if th…" at bounding box center [784, 341] width 785 height 399
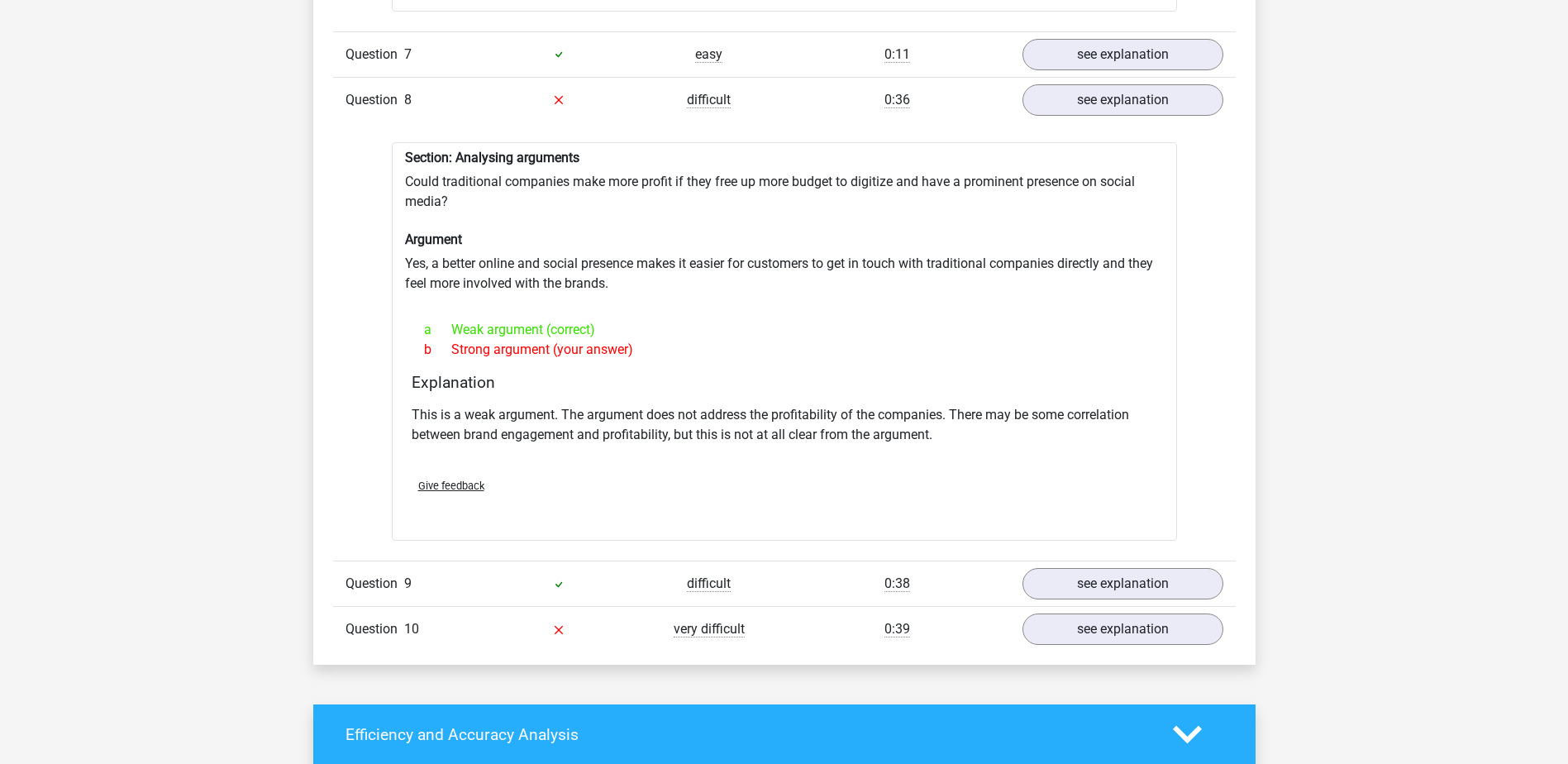
click at [587, 231] on h6 "Argument" at bounding box center [784, 239] width 758 height 16
